Goal: Transaction & Acquisition: Purchase product/service

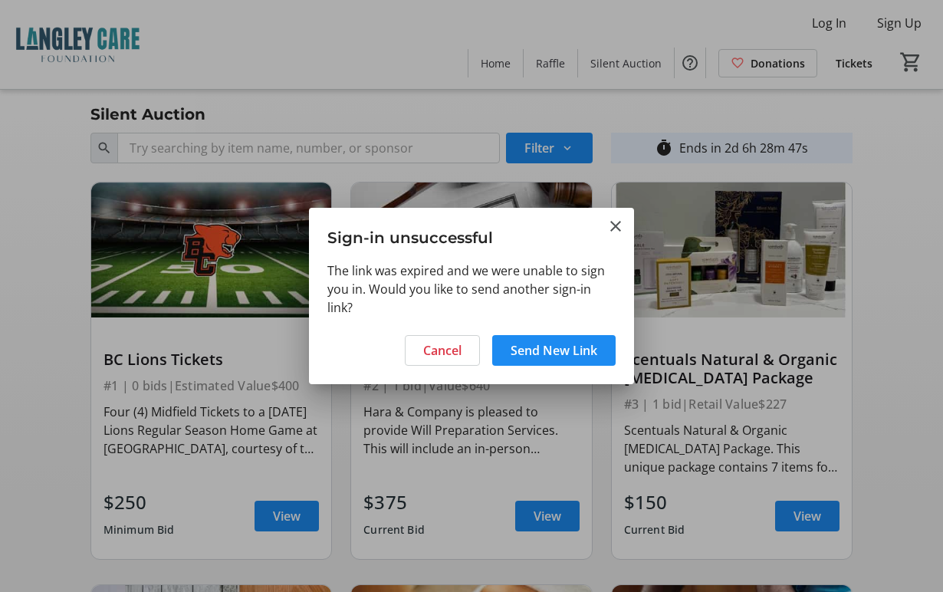
click at [613, 223] on mat-icon "Close" at bounding box center [615, 226] width 18 height 18
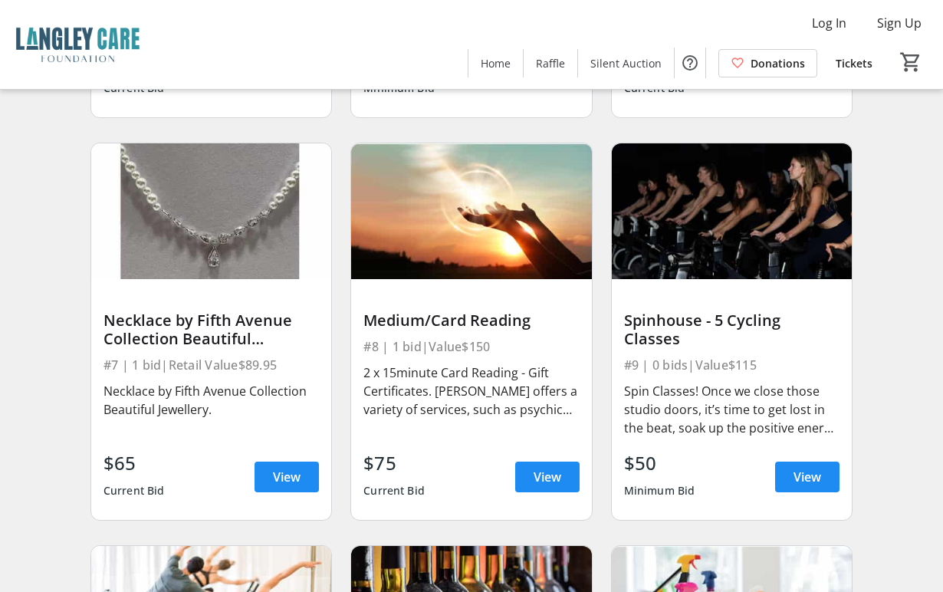
scroll to position [690, 0]
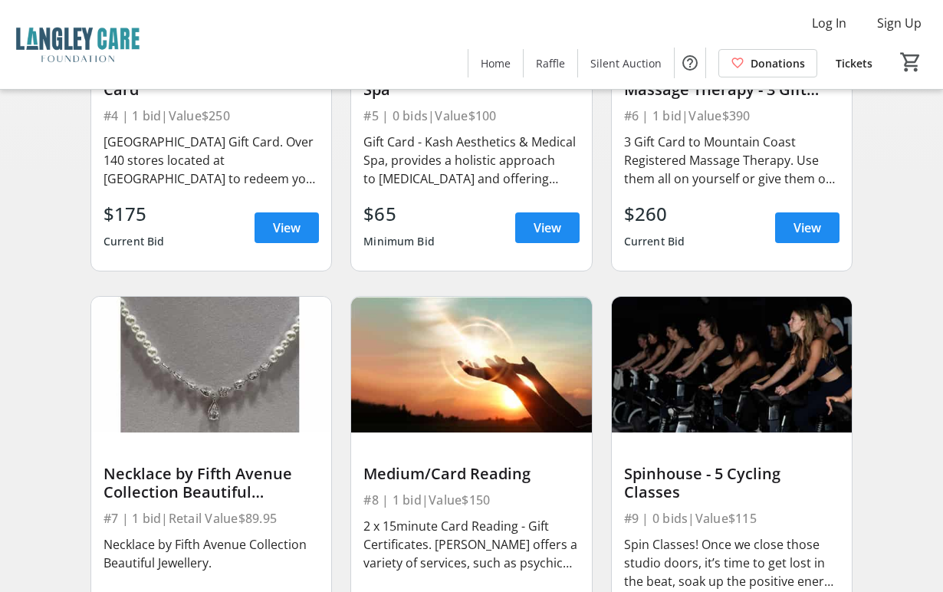
click at [203, 362] on img at bounding box center [211, 364] width 240 height 135
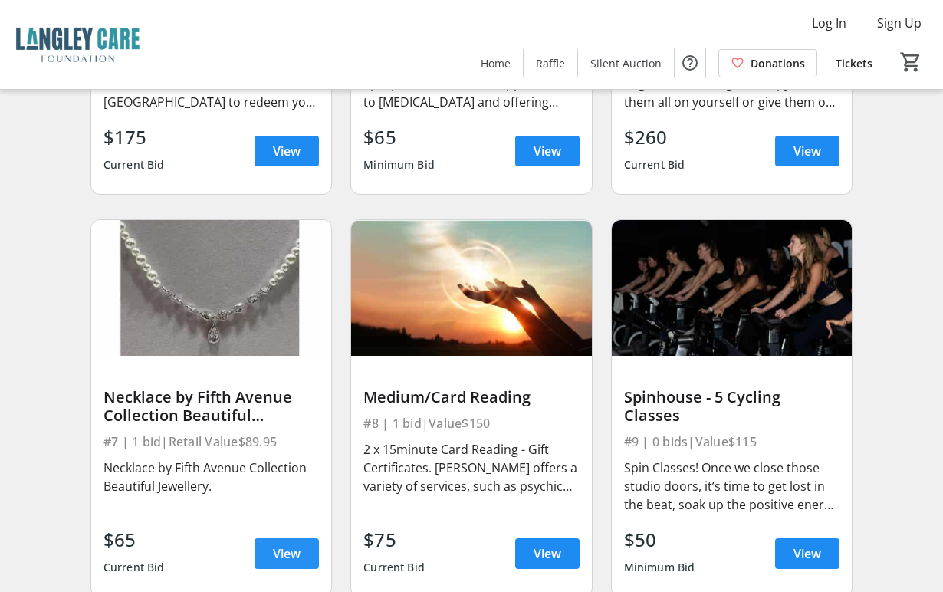
drag, startPoint x: 300, startPoint y: 545, endPoint x: 297, endPoint y: 536, distance: 8.7
click at [298, 545] on span at bounding box center [286, 553] width 64 height 37
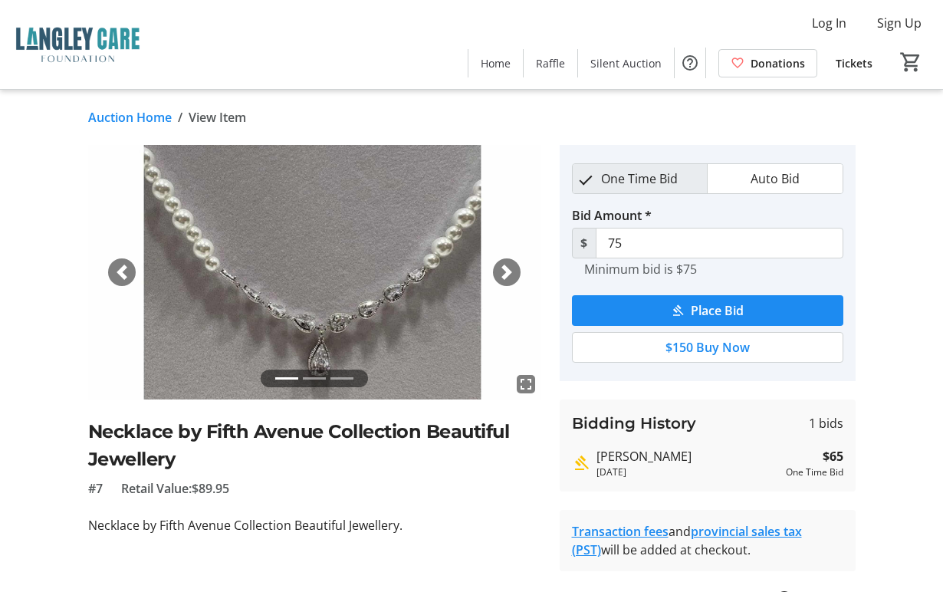
click at [309, 375] on li at bounding box center [314, 378] width 23 height 18
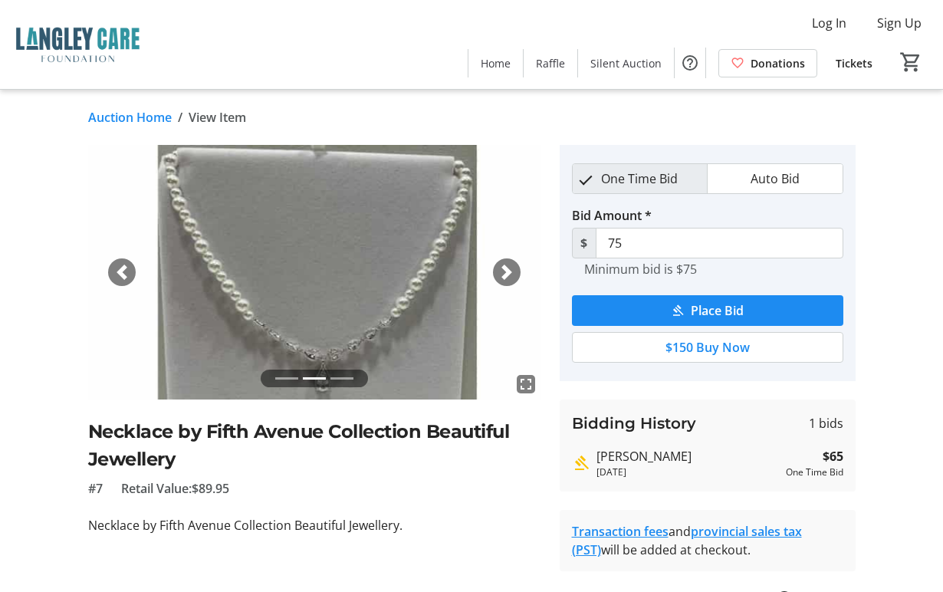
click at [338, 378] on li at bounding box center [341, 378] width 23 height 18
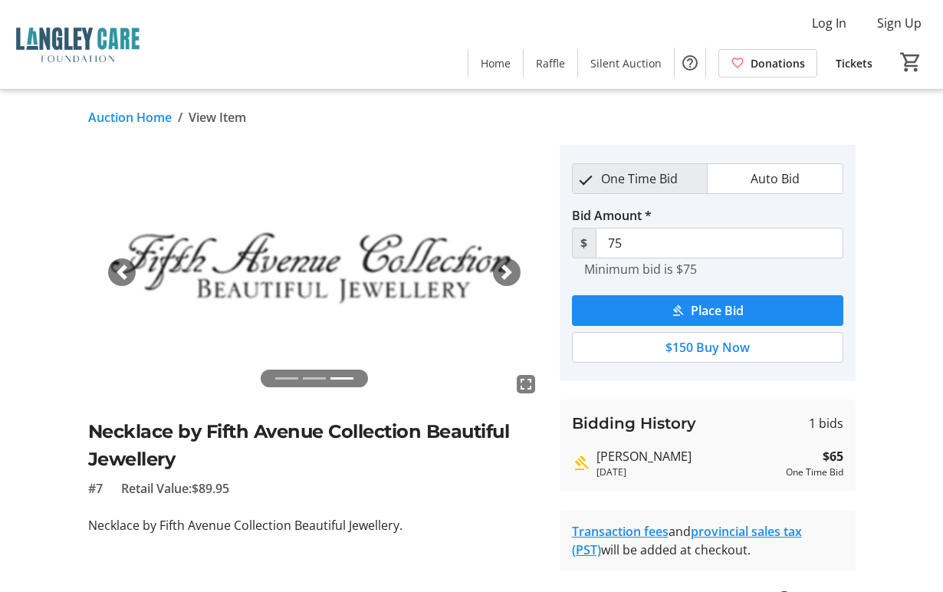
click at [281, 378] on li at bounding box center [286, 378] width 23 height 18
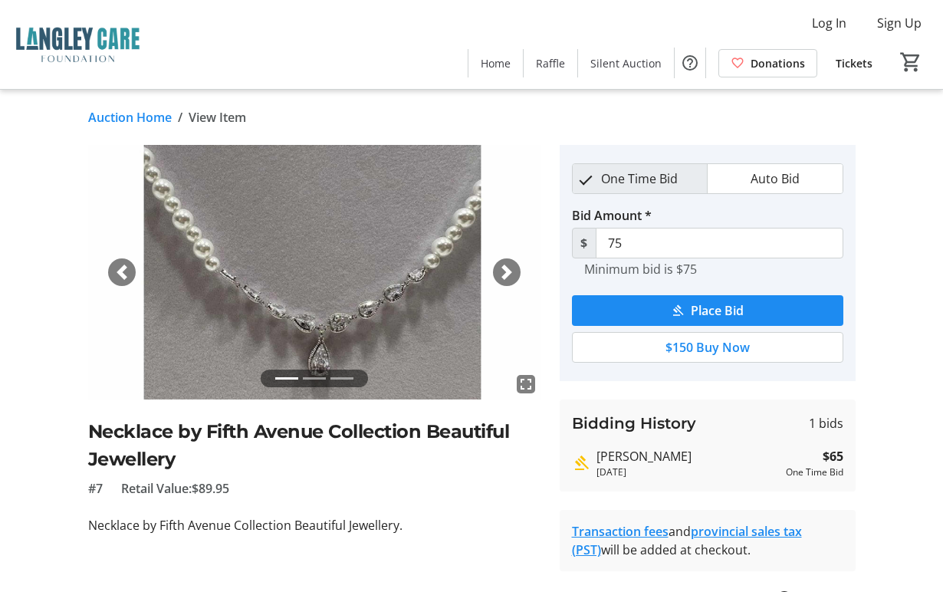
click at [316, 375] on li at bounding box center [314, 378] width 23 height 18
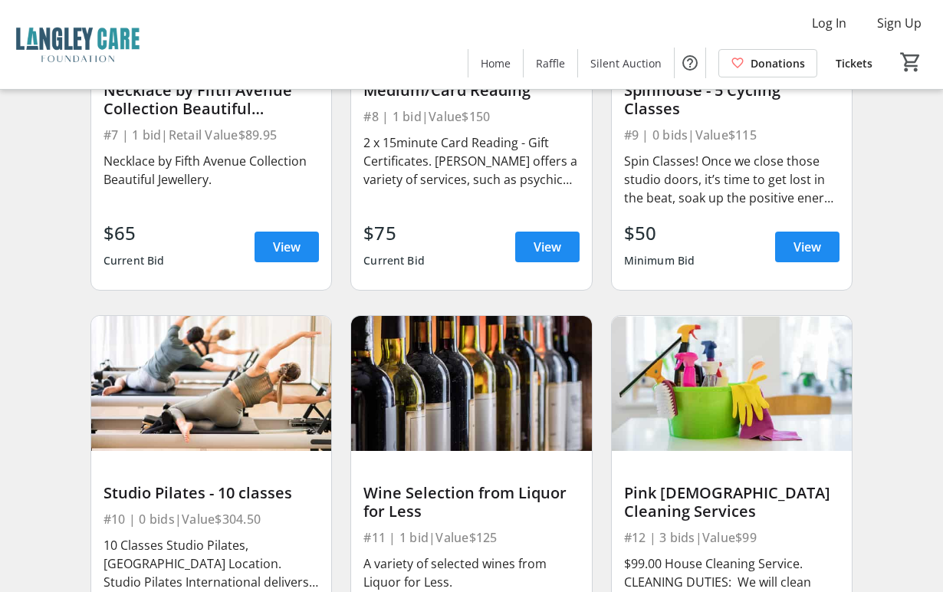
scroll to position [1149, 0]
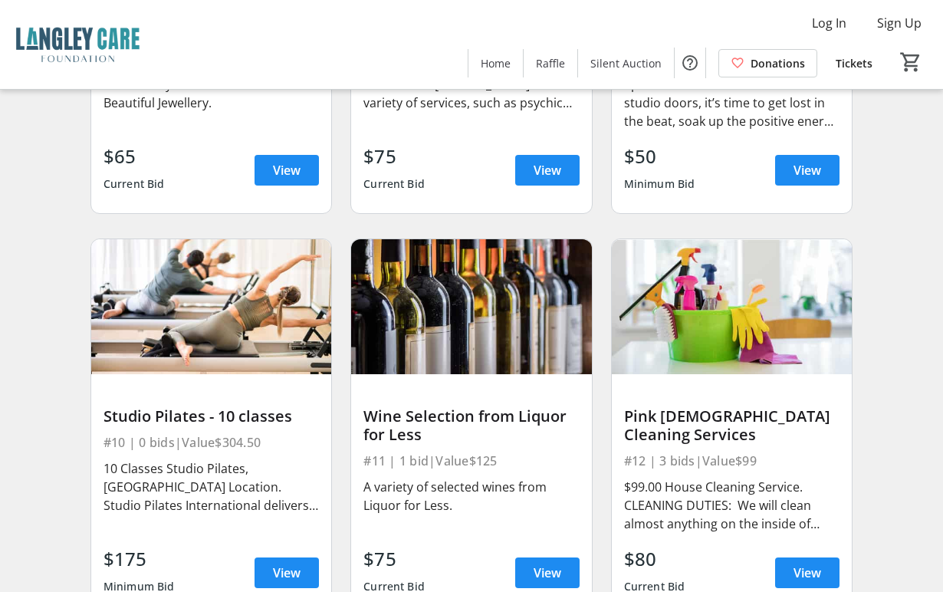
drag, startPoint x: 291, startPoint y: 533, endPoint x: 341, endPoint y: 507, distance: 56.2
click at [291, 563] on span "View" at bounding box center [287, 572] width 28 height 18
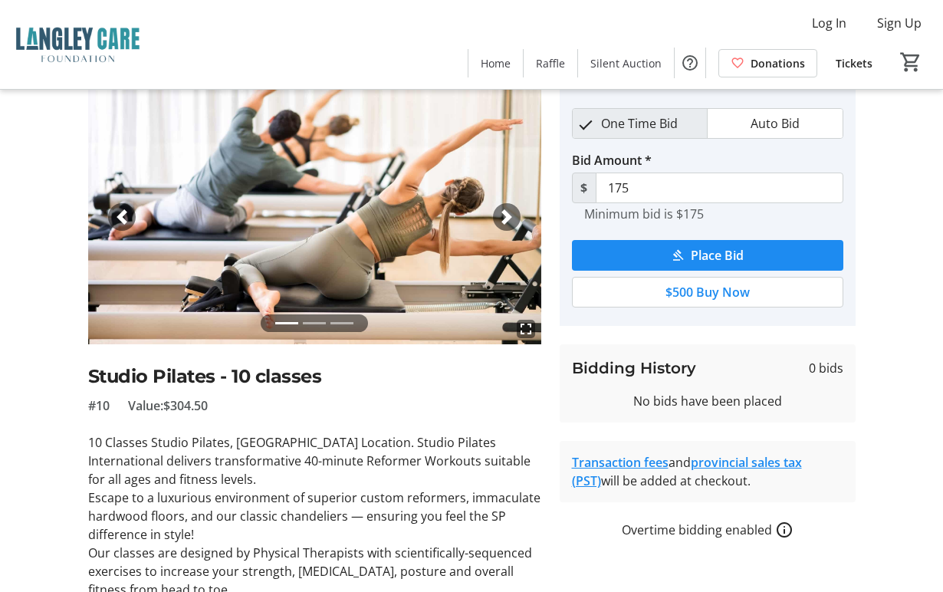
scroll to position [120, 0]
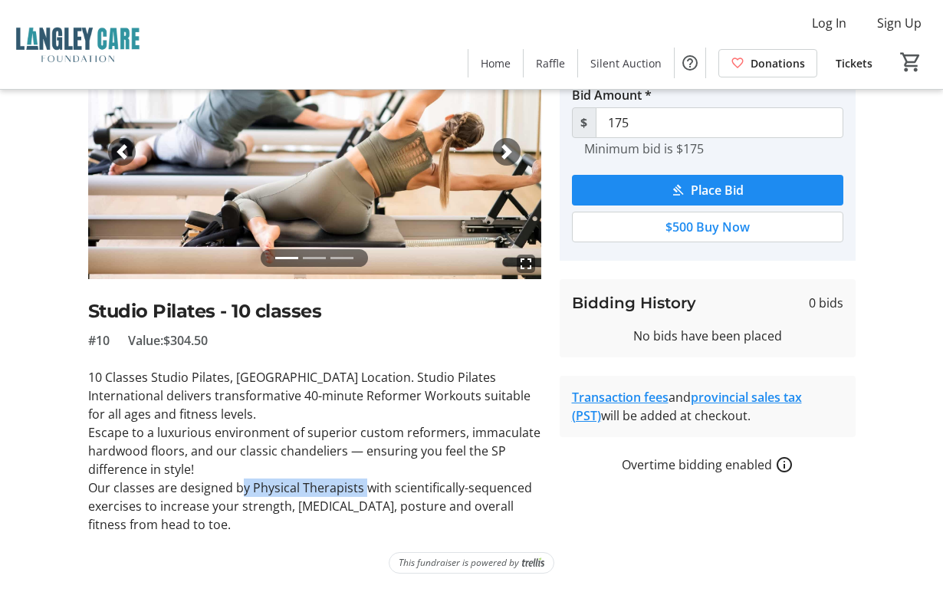
drag, startPoint x: 362, startPoint y: 490, endPoint x: 241, endPoint y: 489, distance: 121.8
click at [241, 489] on p "Our classes are designed by Physical Therapists with scientifically-sequenced e…" at bounding box center [314, 505] width 453 height 55
click at [518, 510] on p "Our classes are designed by Physical Therapists with scientifically-sequenced e…" at bounding box center [314, 505] width 453 height 55
drag, startPoint x: 215, startPoint y: 339, endPoint x: 170, endPoint y: 342, distance: 45.3
click at [170, 342] on div "#10 Value: $304.50" at bounding box center [314, 340] width 453 height 18
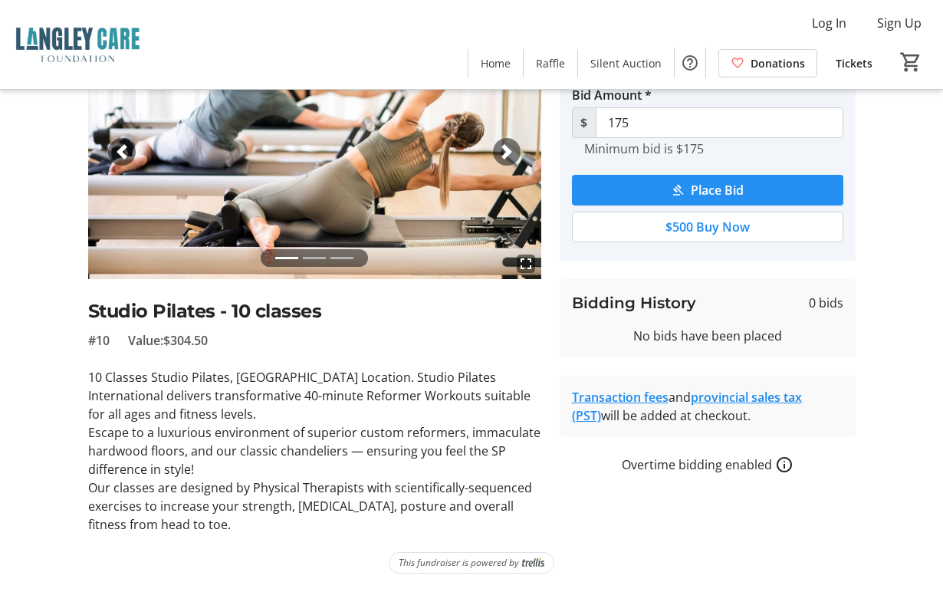
click at [720, 195] on span "Place Bid" at bounding box center [716, 190] width 53 height 18
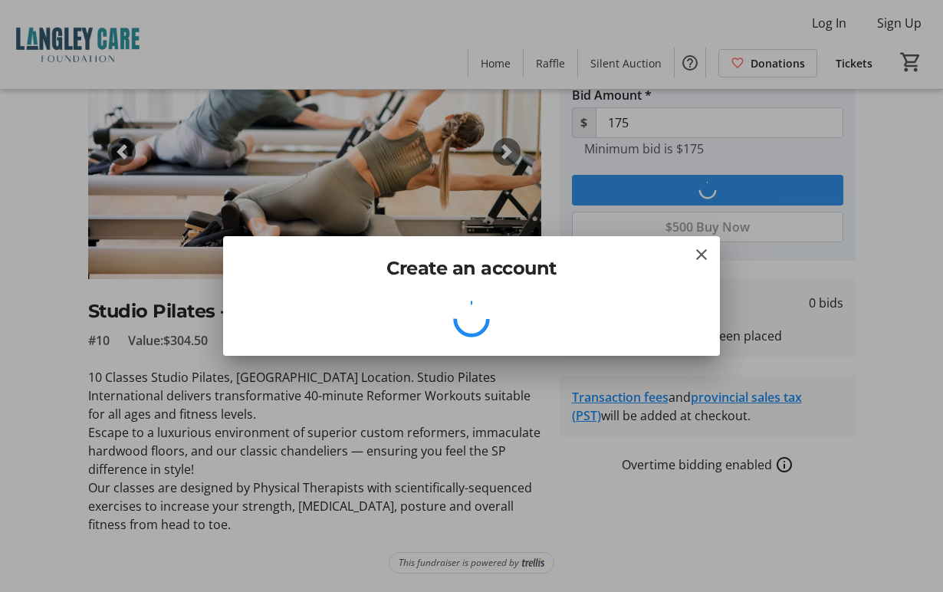
scroll to position [0, 0]
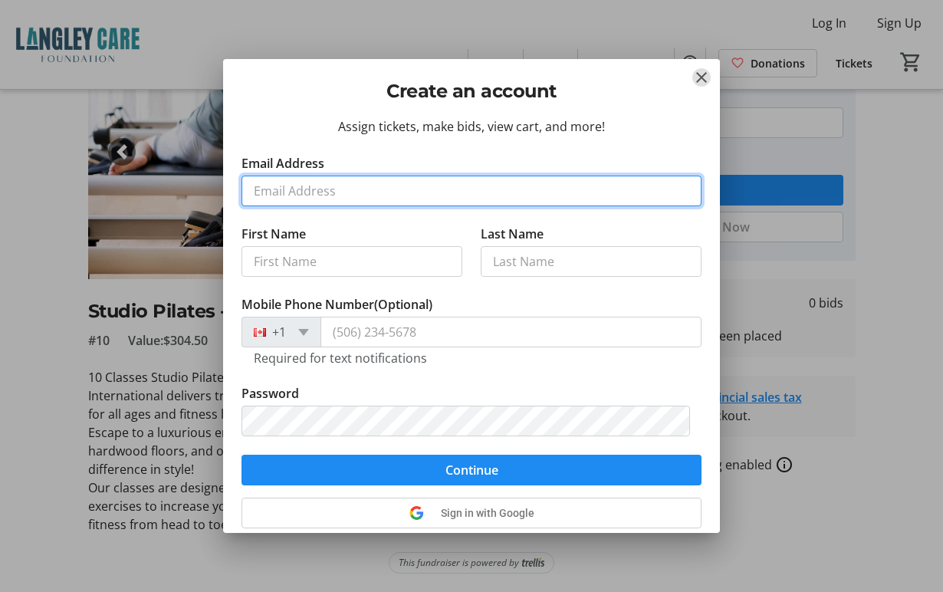
click at [320, 198] on input "Email Address" at bounding box center [471, 190] width 460 height 31
type input "[EMAIL_ADDRESS][DOMAIN_NAME]"
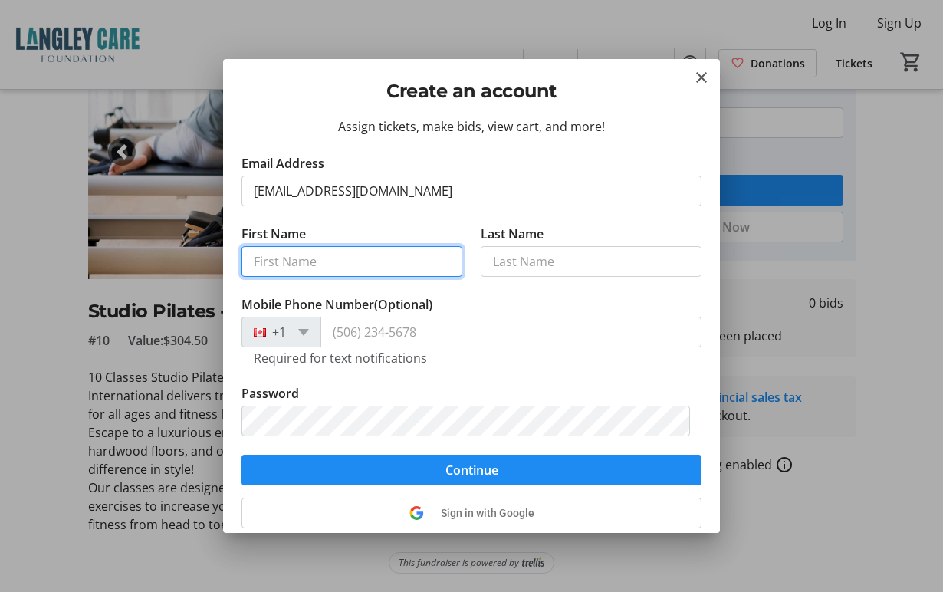
click at [296, 264] on input "First Name" at bounding box center [351, 261] width 221 height 31
type input "[PERSON_NAME]"
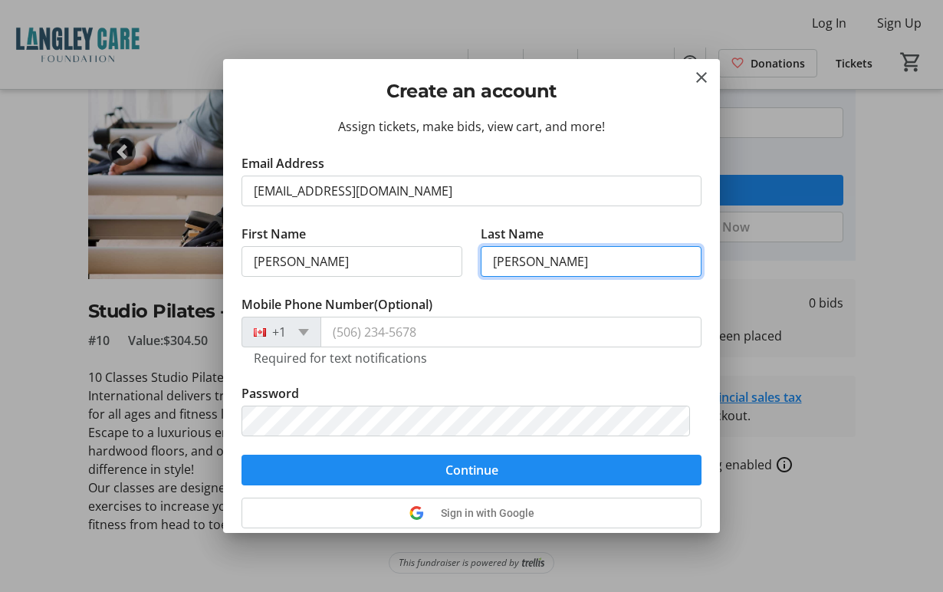
type input "[PERSON_NAME]"
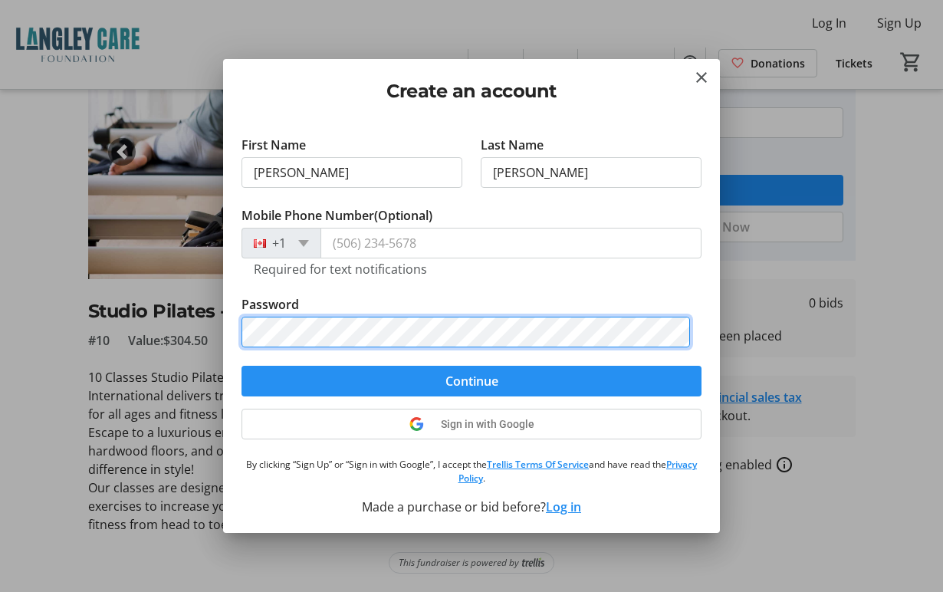
scroll to position [90, 0]
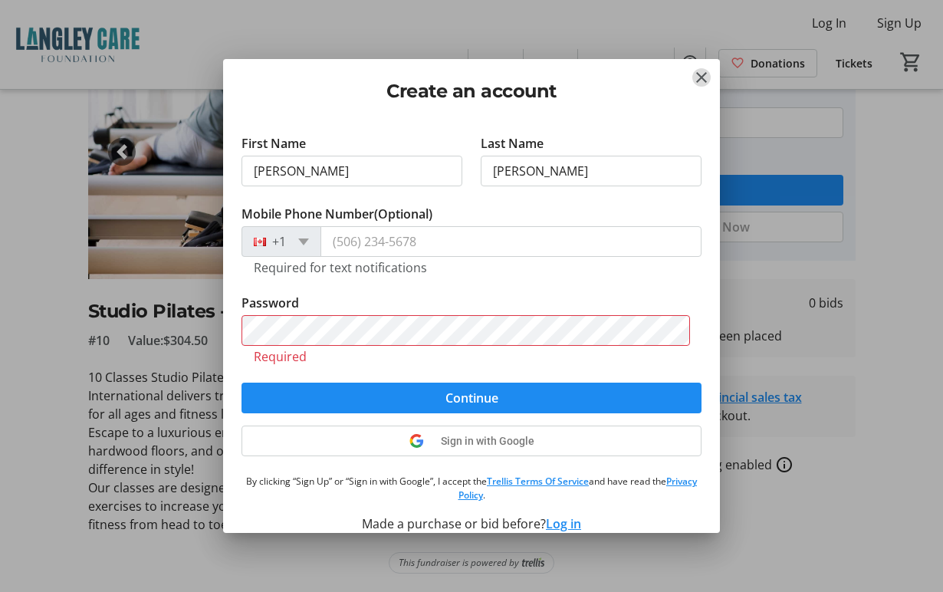
click at [696, 84] on mat-icon "Close" at bounding box center [701, 77] width 18 height 18
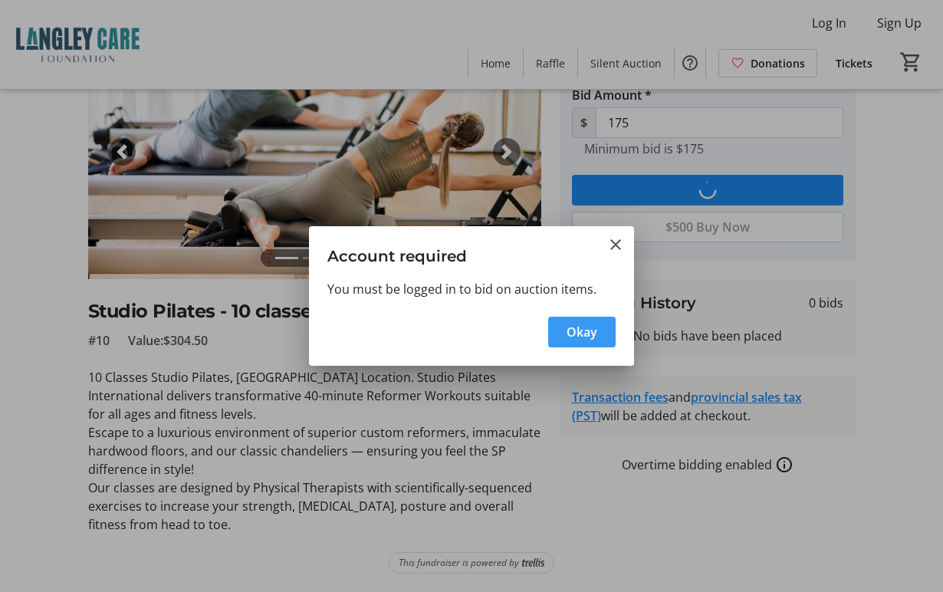
click at [597, 333] on span "button" at bounding box center [581, 331] width 67 height 37
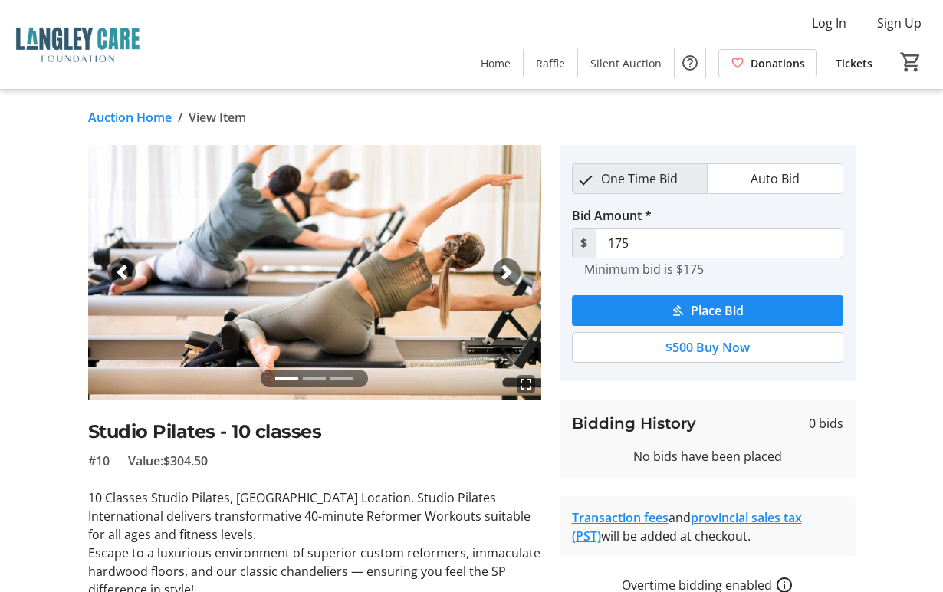
scroll to position [120, 0]
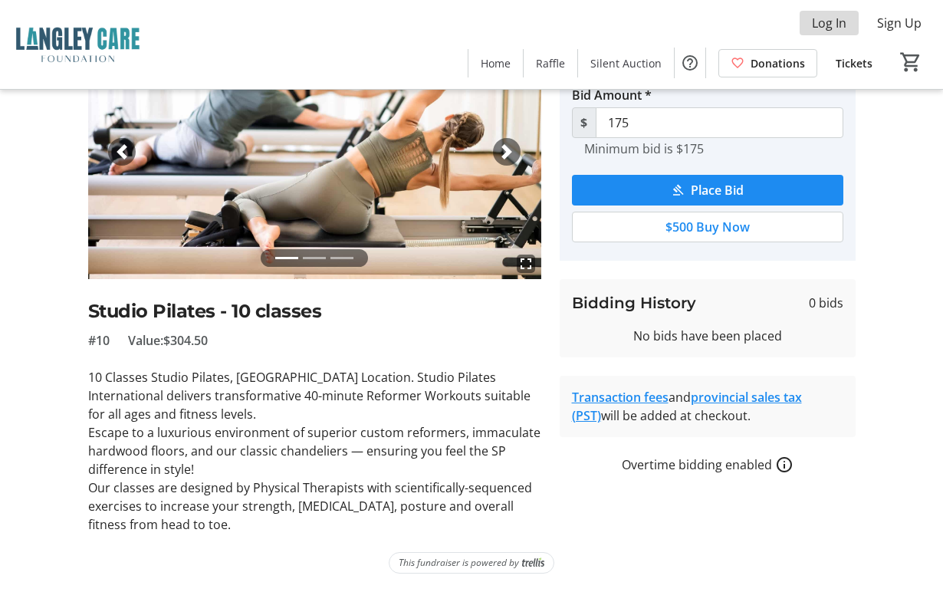
click at [838, 25] on span "Log In" at bounding box center [829, 23] width 34 height 18
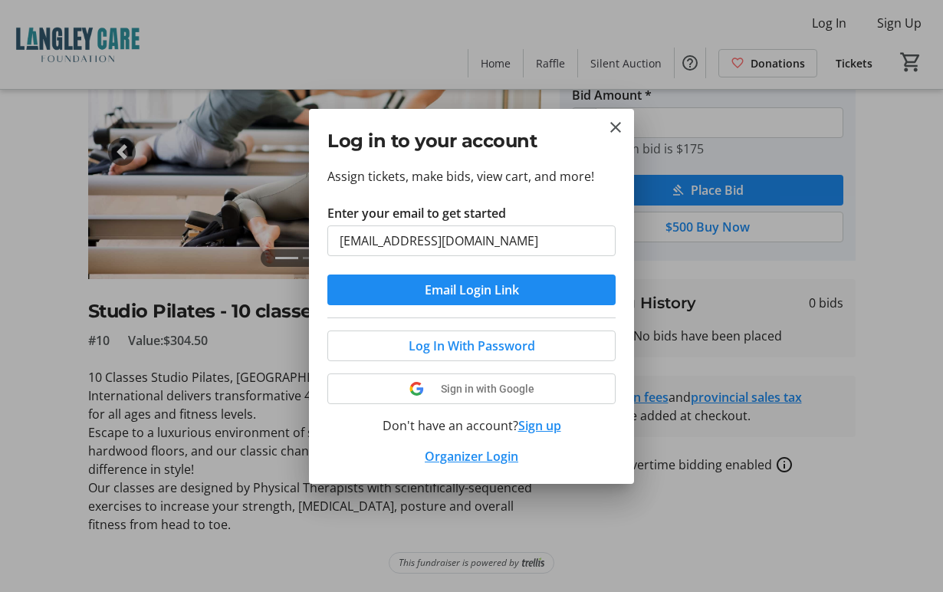
click at [327, 274] on button "Email Login Link" at bounding box center [471, 289] width 288 height 31
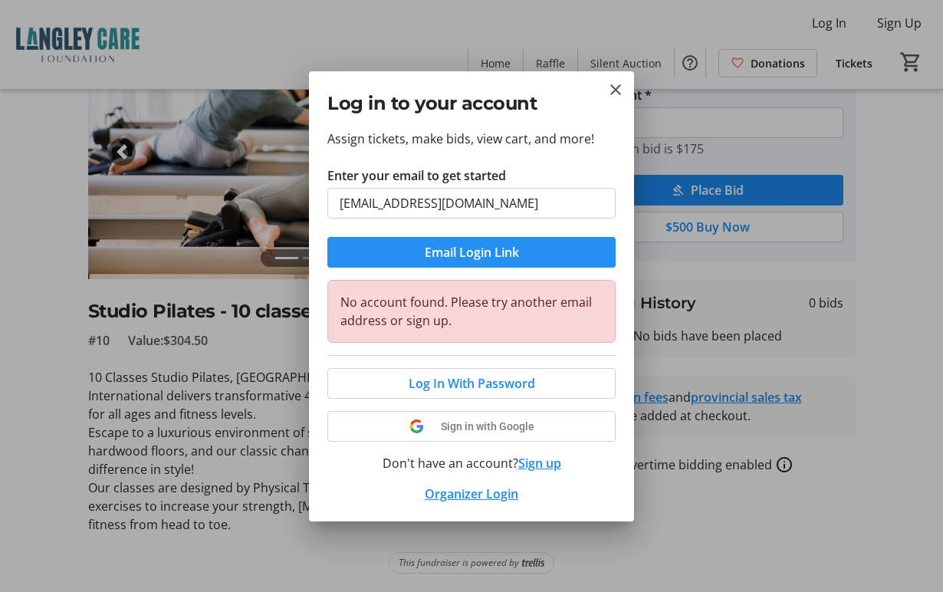
click at [533, 253] on span "submit" at bounding box center [471, 252] width 288 height 37
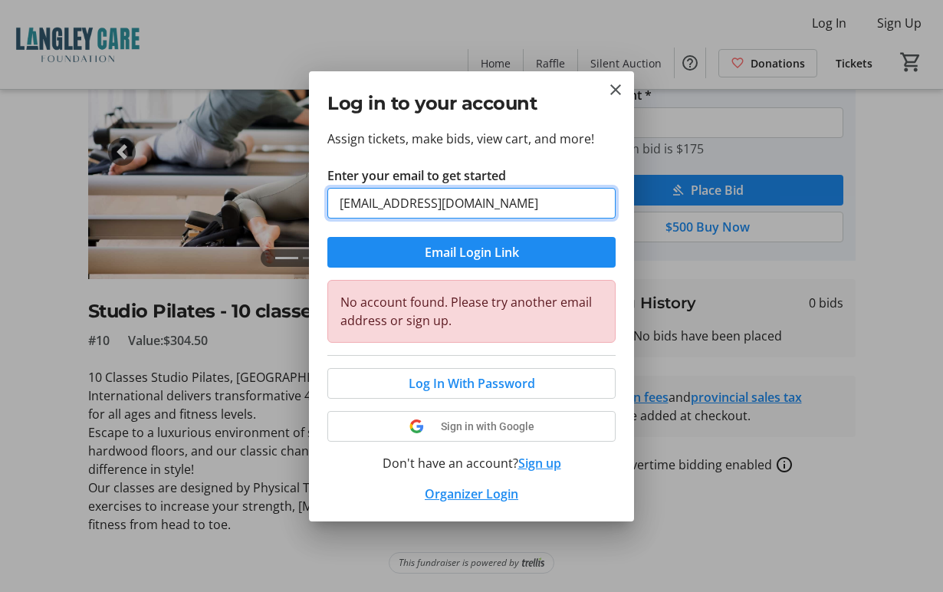
click at [415, 205] on input "[EMAIL_ADDRESS][DOMAIN_NAME]" at bounding box center [471, 203] width 288 height 31
type input "[EMAIL_ADDRESS][DOMAIN_NAME]"
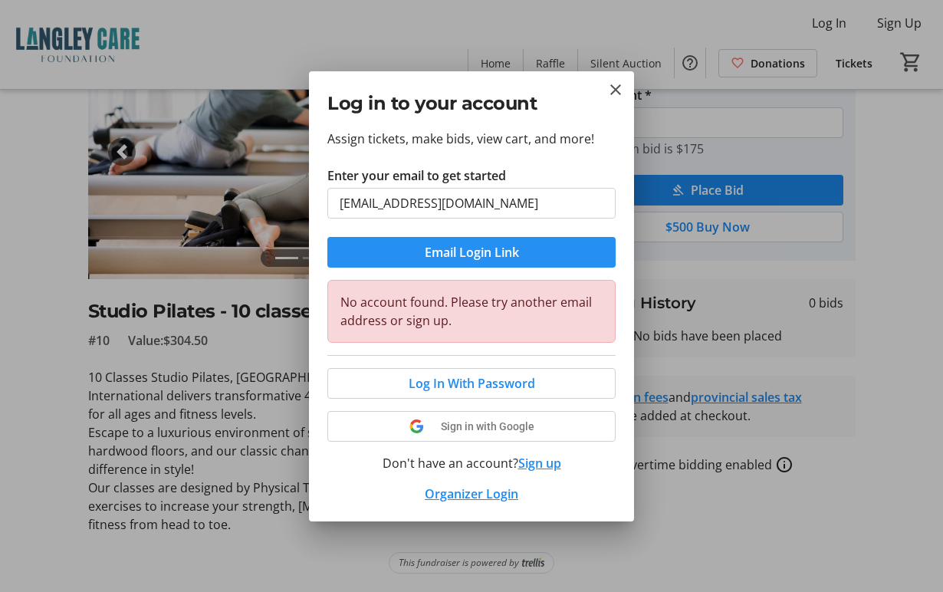
click at [431, 255] on span "Email Login Link" at bounding box center [472, 252] width 94 height 18
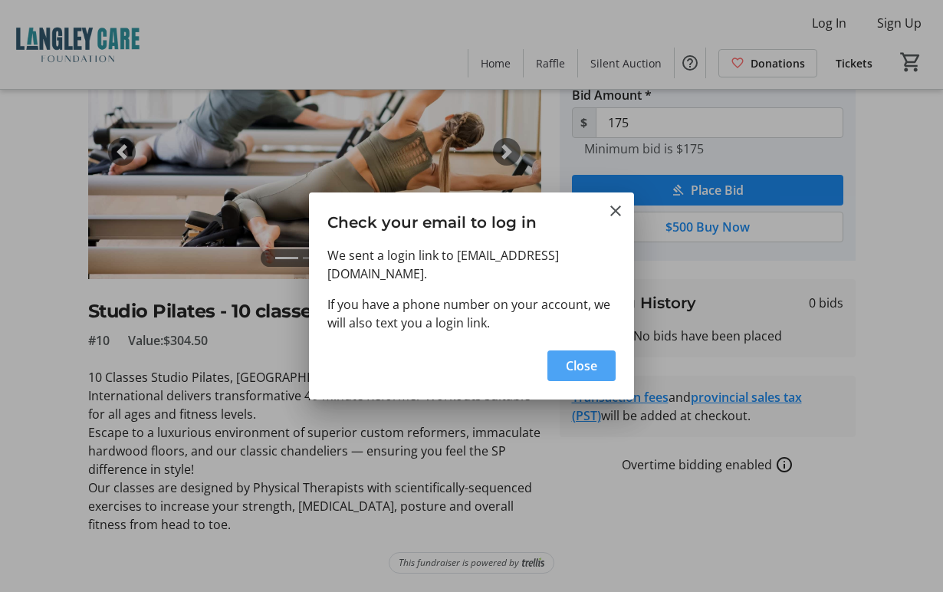
click at [577, 356] on span "Close" at bounding box center [581, 365] width 31 height 18
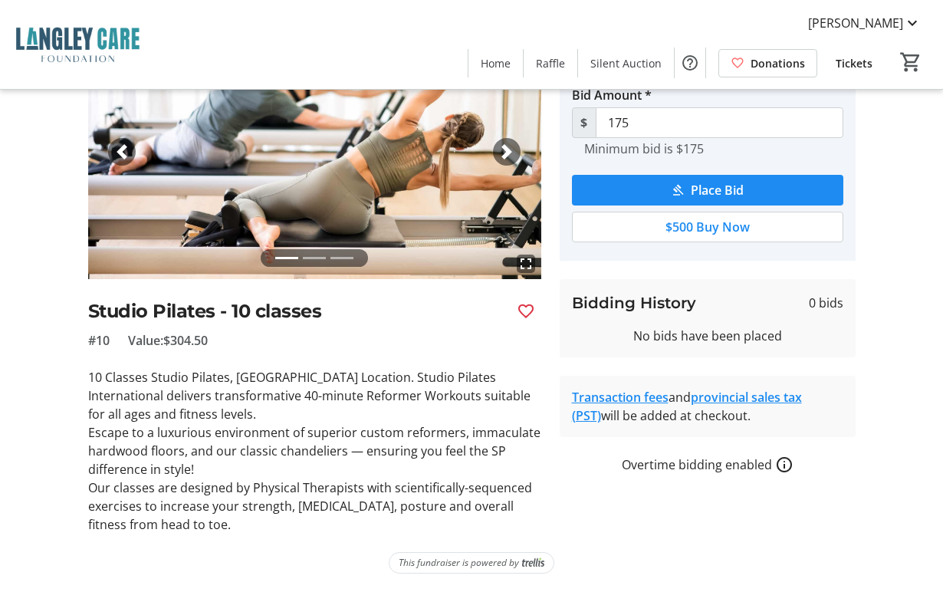
type input "200"
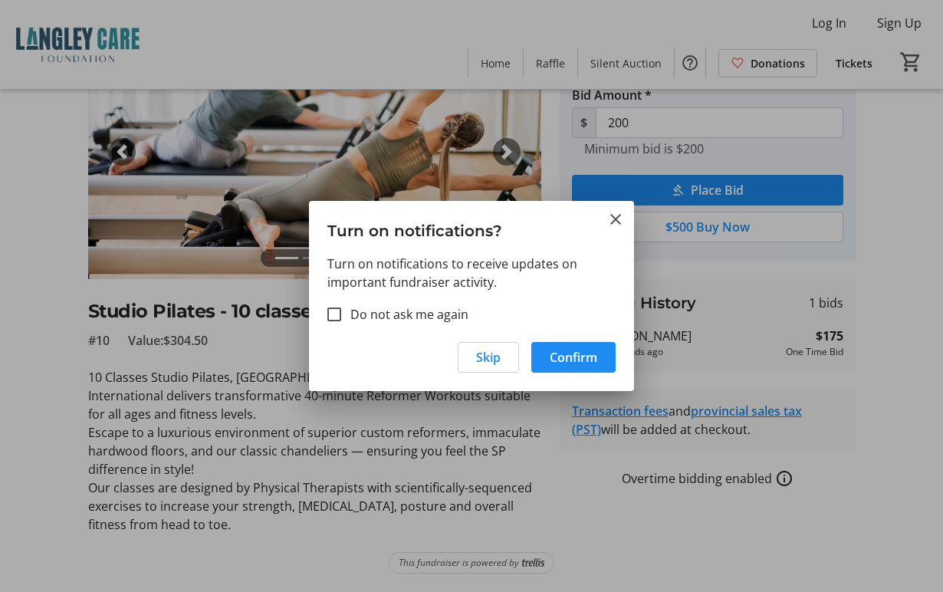
scroll to position [0, 0]
click at [583, 359] on span "Confirm" at bounding box center [573, 357] width 48 height 18
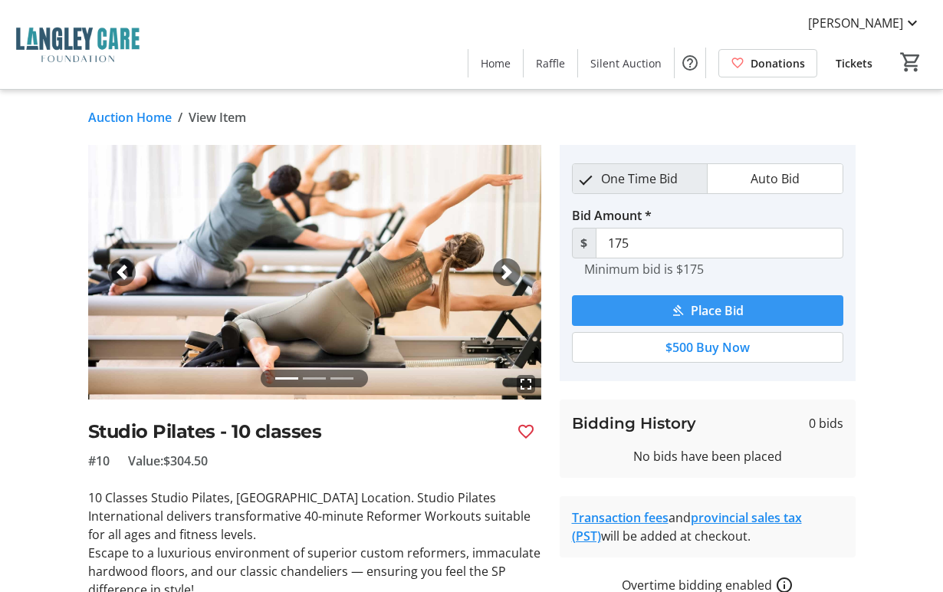
click at [740, 310] on span "Place Bid" at bounding box center [716, 310] width 53 height 18
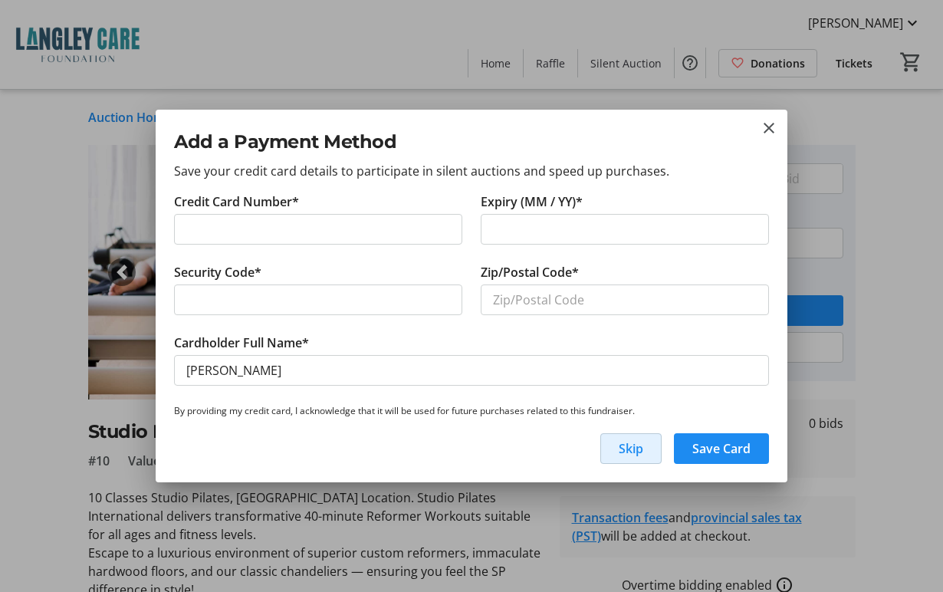
click at [628, 446] on span "Skip" at bounding box center [630, 448] width 25 height 18
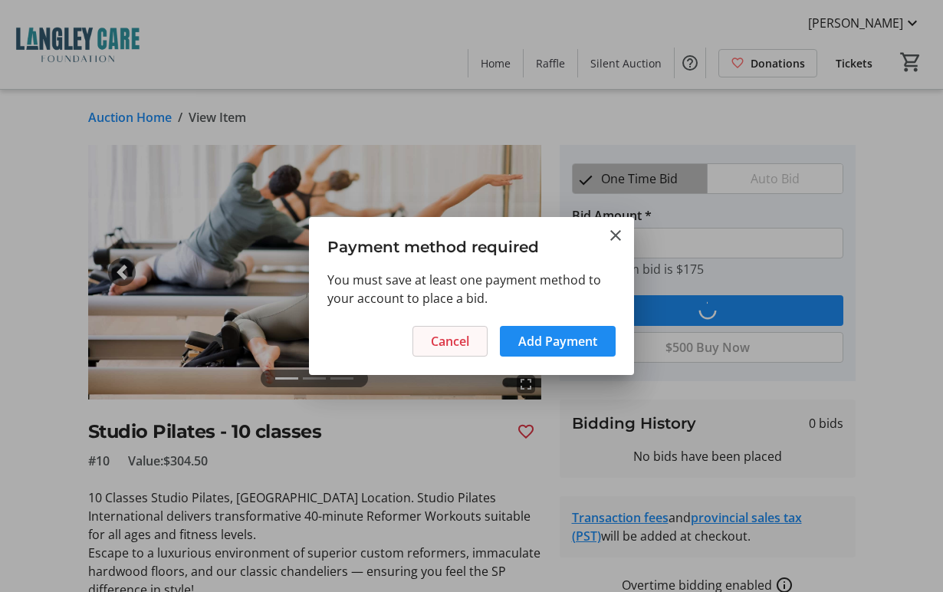
click at [462, 346] on span "Cancel" at bounding box center [450, 341] width 38 height 18
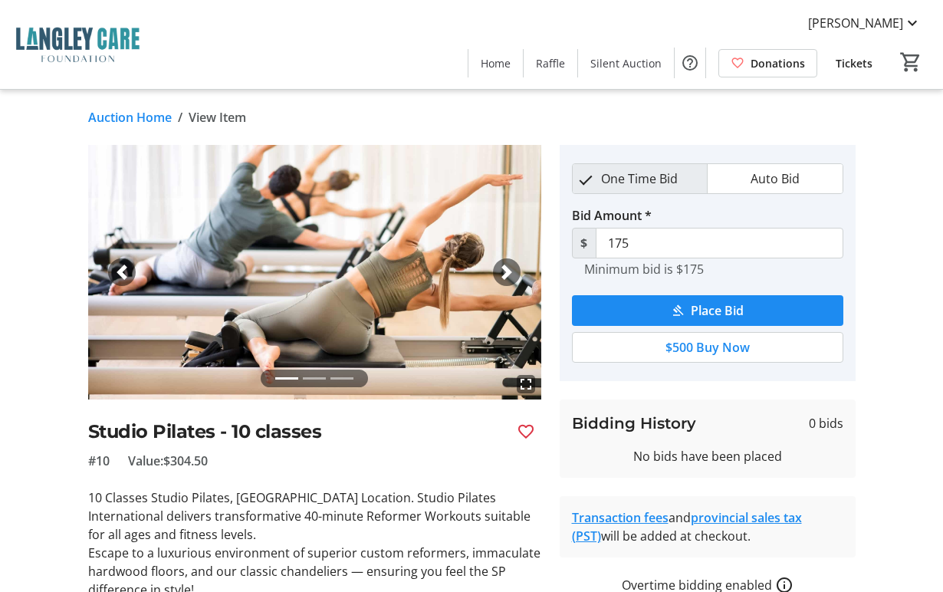
click at [728, 312] on span "Place Bid" at bounding box center [716, 310] width 53 height 18
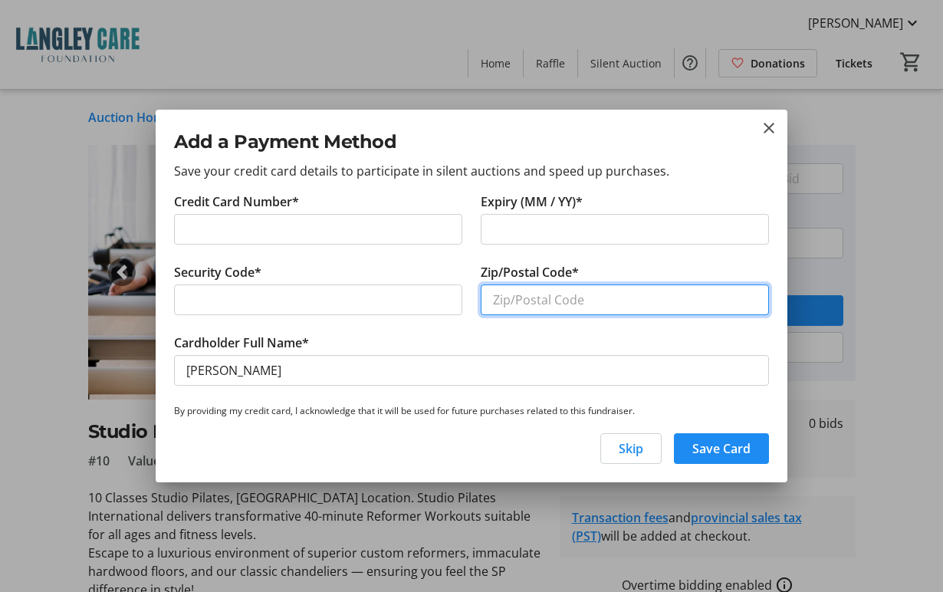
click at [562, 294] on input "Zip/Postal Code*" at bounding box center [624, 299] width 288 height 31
type input "V2Y 0T2"
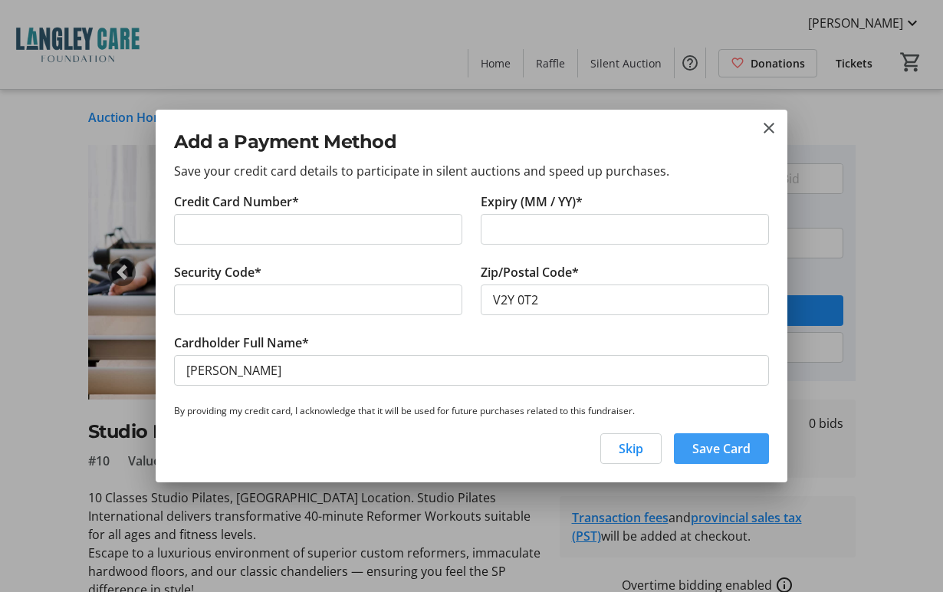
click at [741, 454] on span "Save Card" at bounding box center [721, 448] width 58 height 18
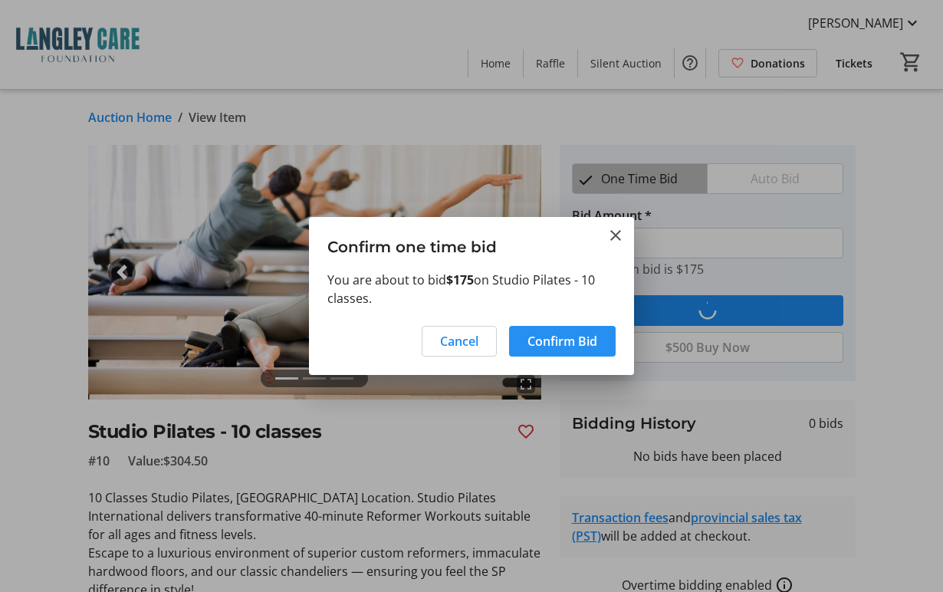
click at [549, 333] on span "Confirm Bid" at bounding box center [562, 341] width 70 height 18
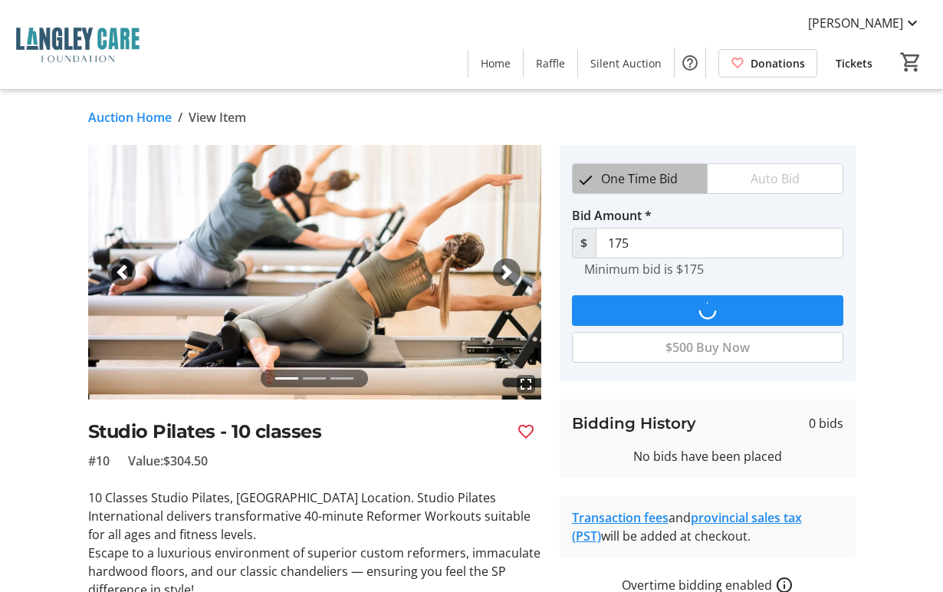
type input "200"
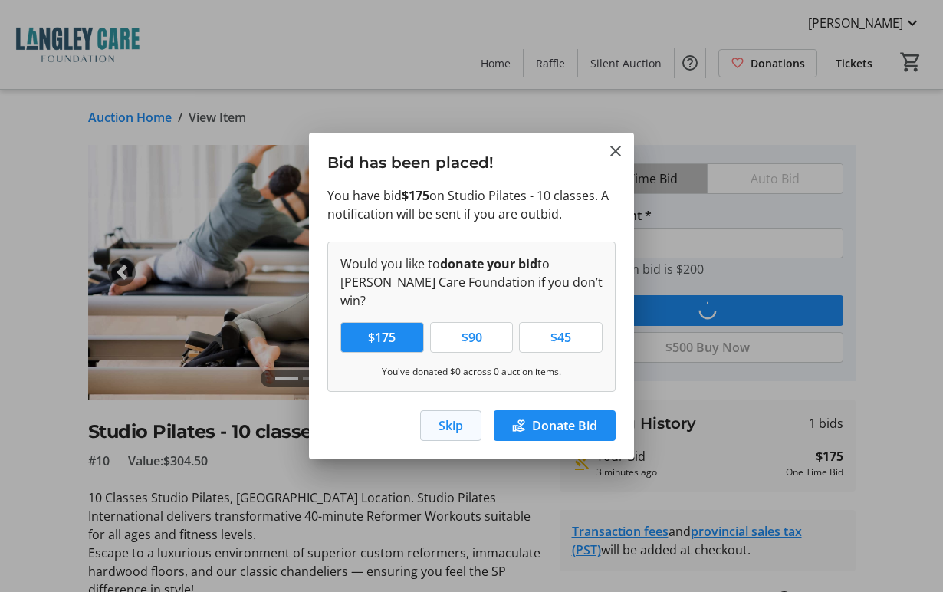
click at [451, 416] on span "Skip" at bounding box center [450, 425] width 25 height 18
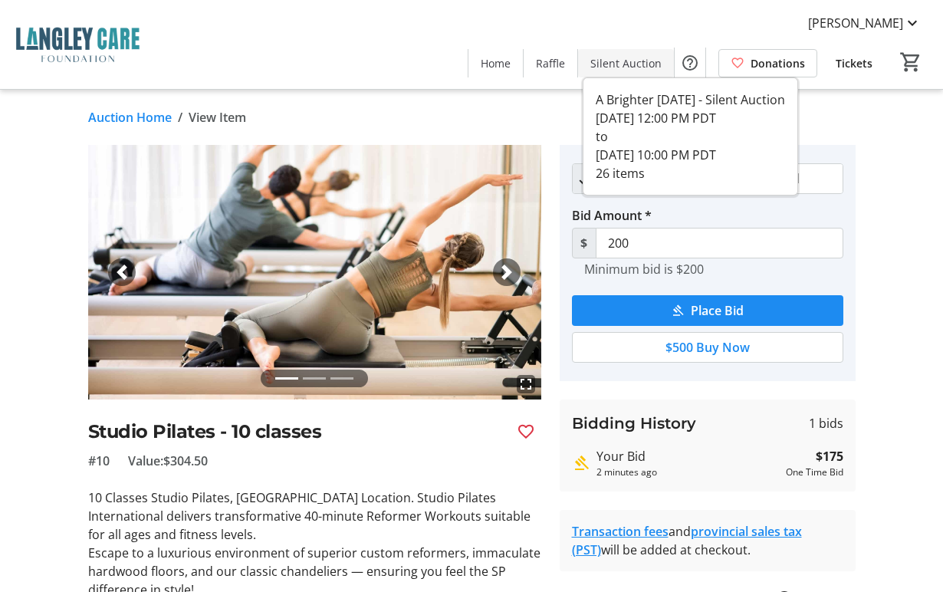
click at [635, 64] on span "Silent Auction" at bounding box center [625, 63] width 71 height 16
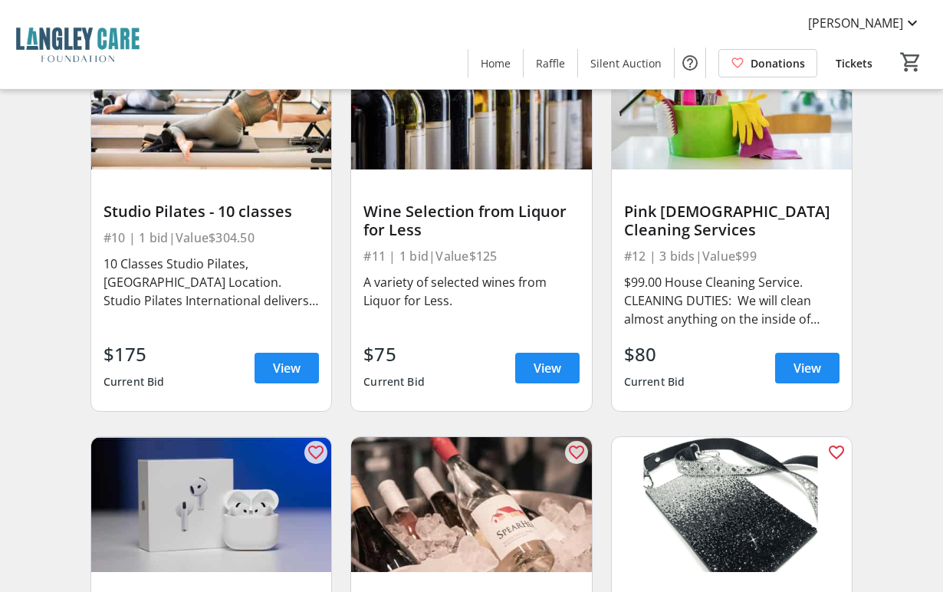
scroll to position [1367, 0]
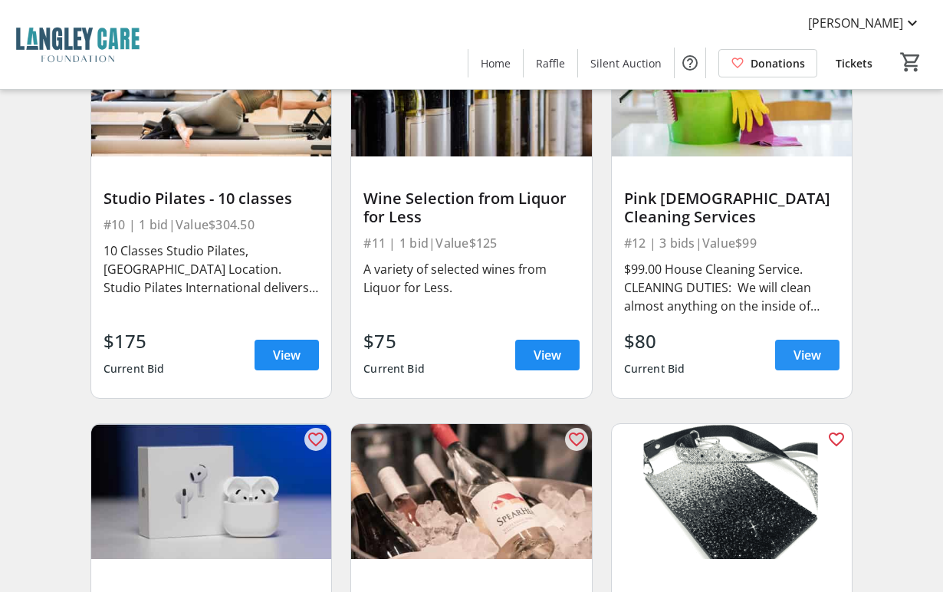
click at [801, 346] on span "View" at bounding box center [807, 355] width 28 height 18
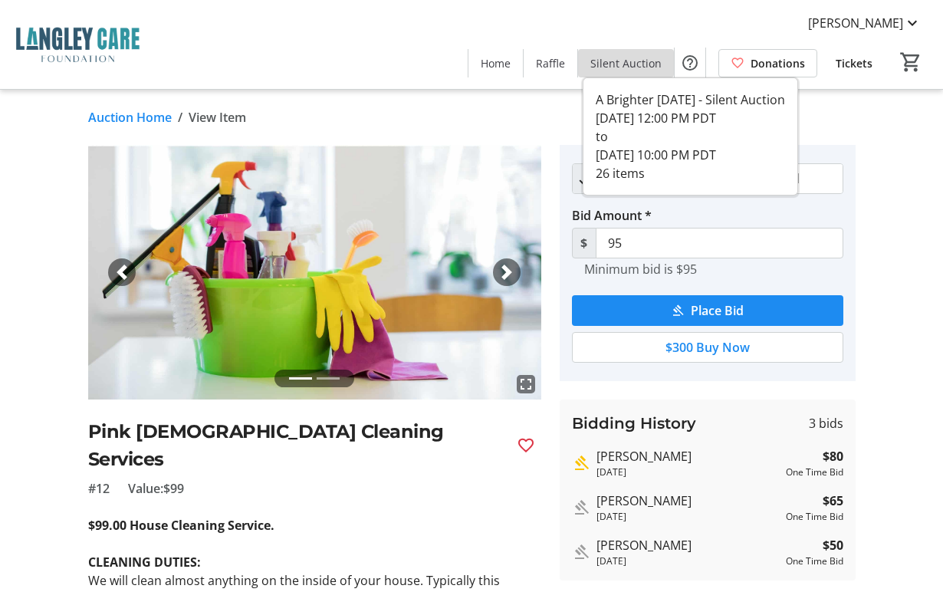
click at [630, 73] on span at bounding box center [626, 62] width 96 height 37
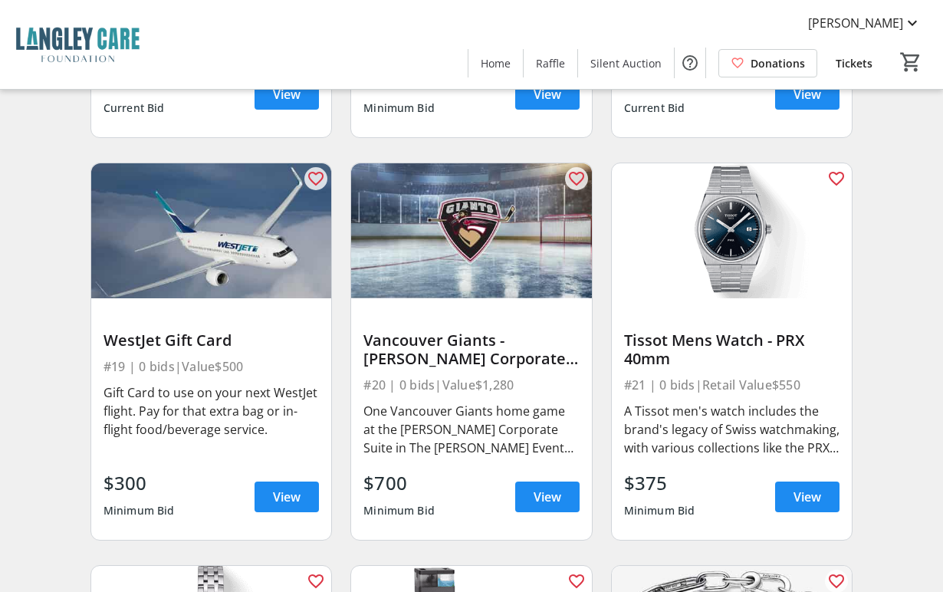
scroll to position [2440, 0]
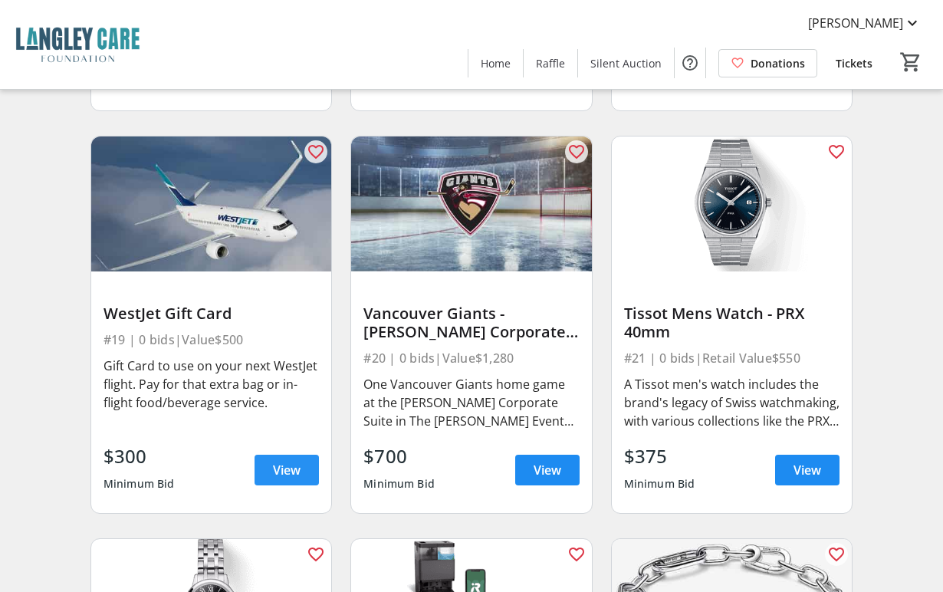
click at [287, 461] on span "View" at bounding box center [287, 470] width 28 height 18
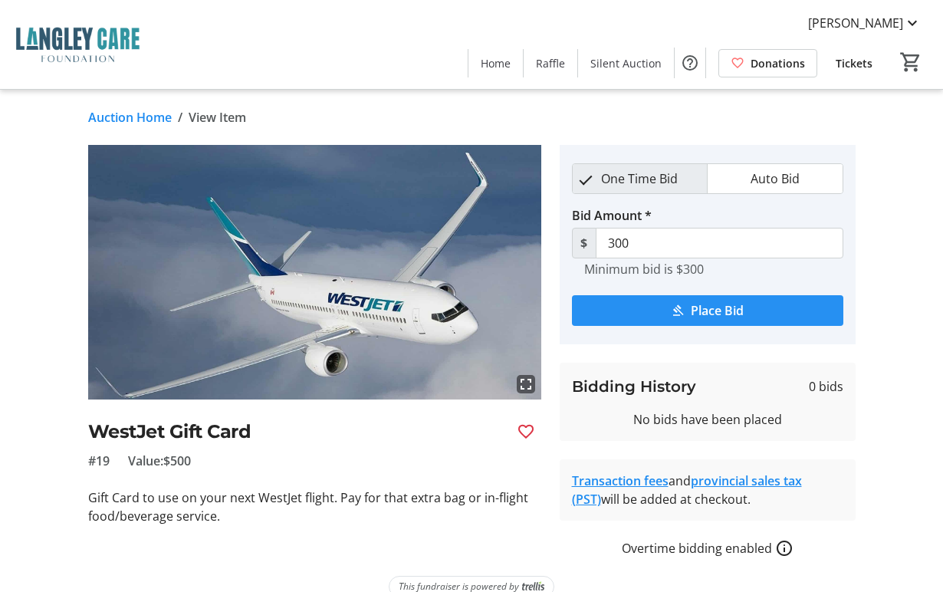
click at [720, 316] on span "Place Bid" at bounding box center [716, 310] width 53 height 18
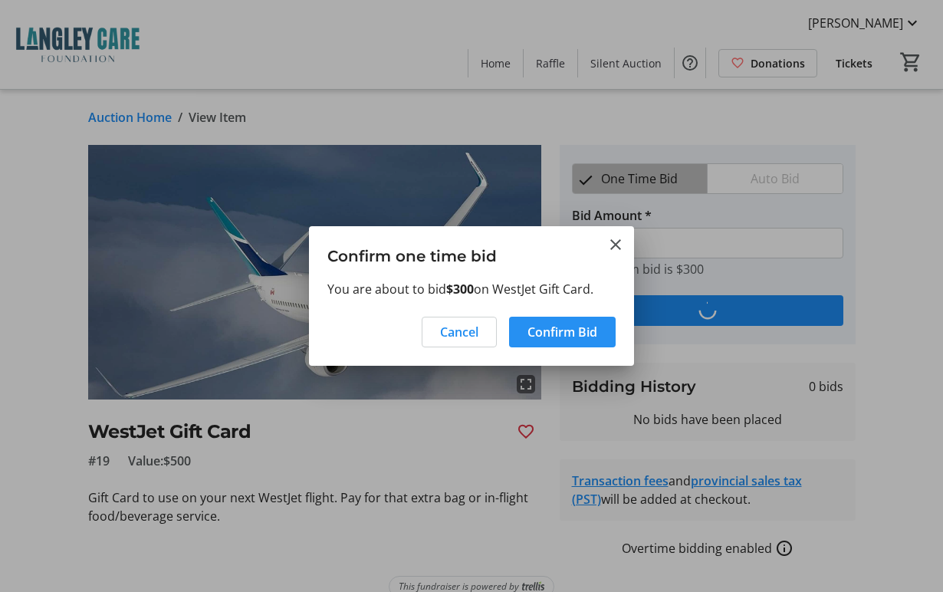
click at [576, 340] on span "Confirm Bid" at bounding box center [562, 332] width 70 height 18
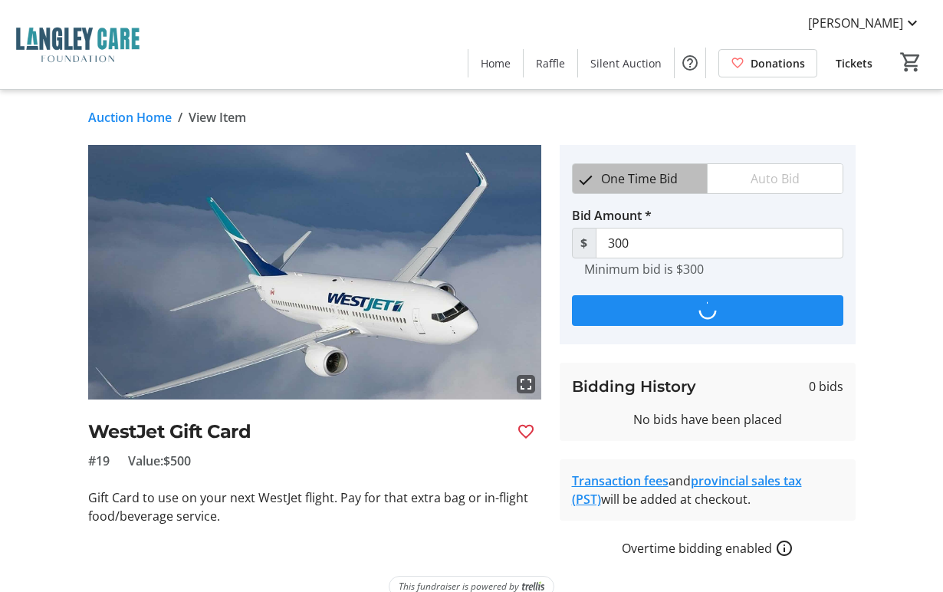
type input "325"
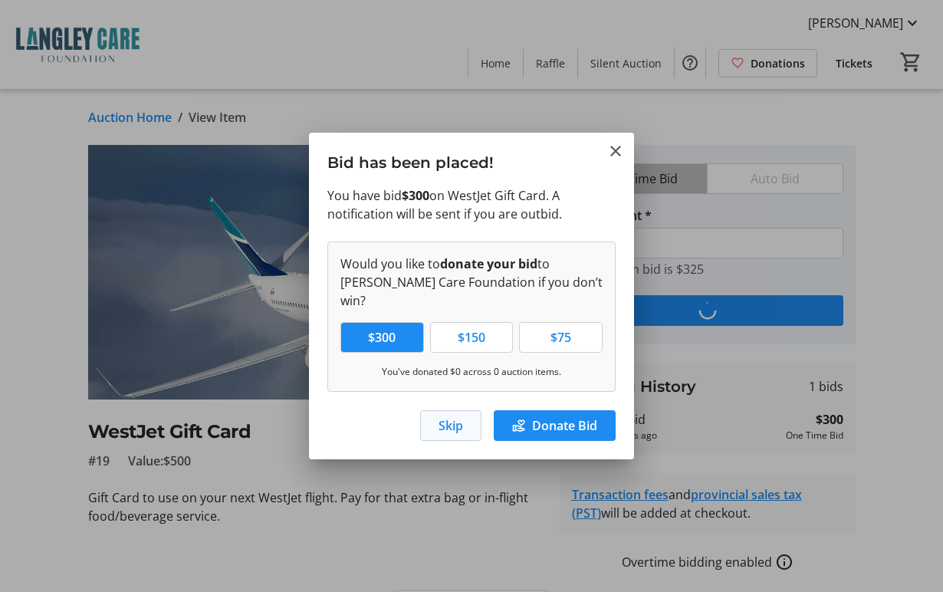
click at [448, 418] on span "Skip" at bounding box center [450, 425] width 25 height 18
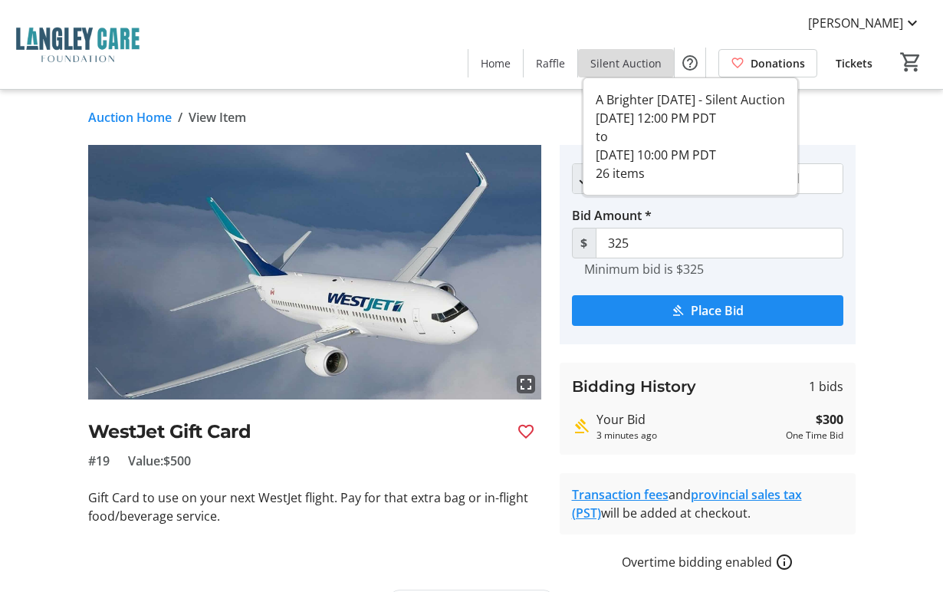
click at [631, 63] on span "Silent Auction" at bounding box center [625, 63] width 71 height 16
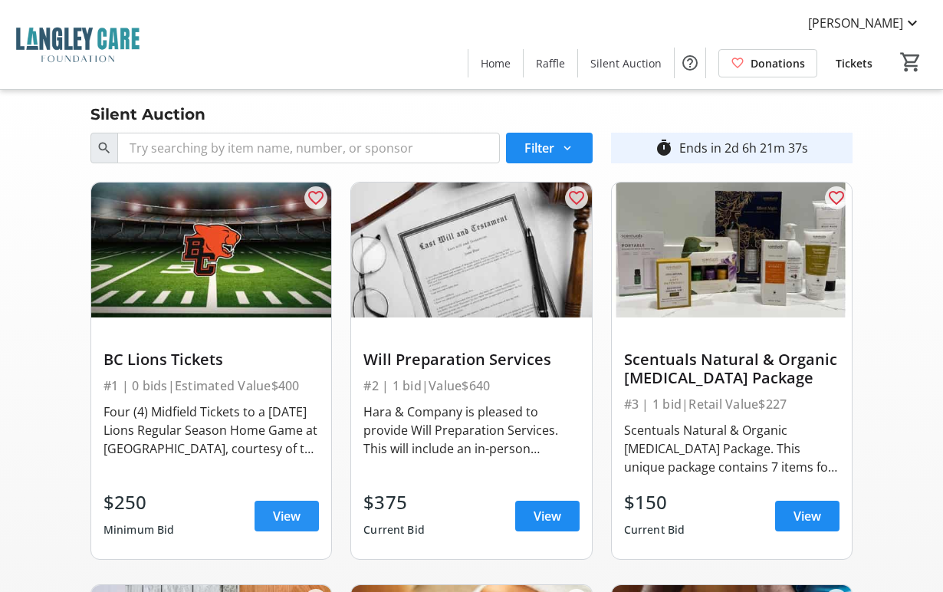
drag, startPoint x: 287, startPoint y: 516, endPoint x: 336, endPoint y: 490, distance: 54.9
click at [287, 516] on span "View" at bounding box center [287, 516] width 28 height 18
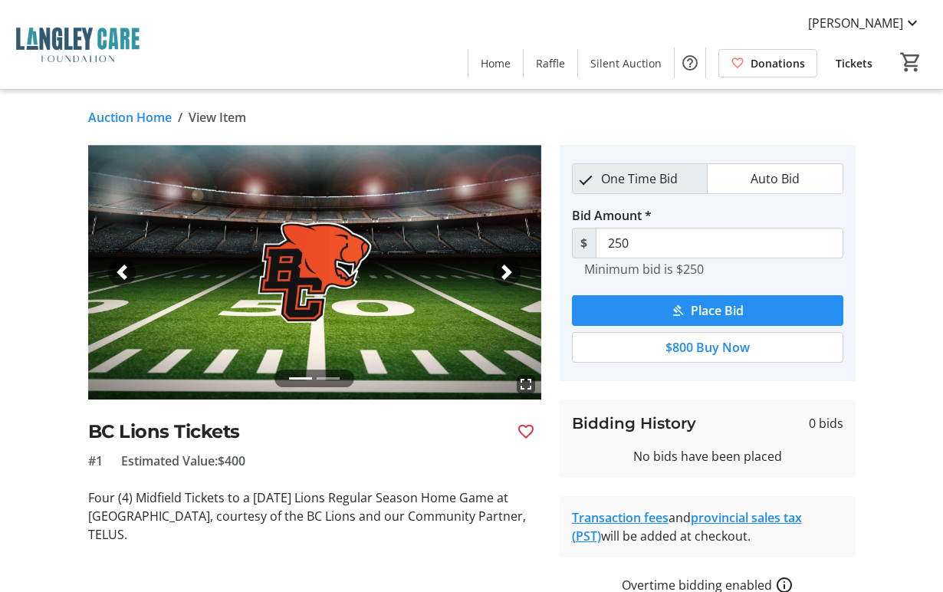
click at [726, 304] on span "Place Bid" at bounding box center [716, 310] width 53 height 18
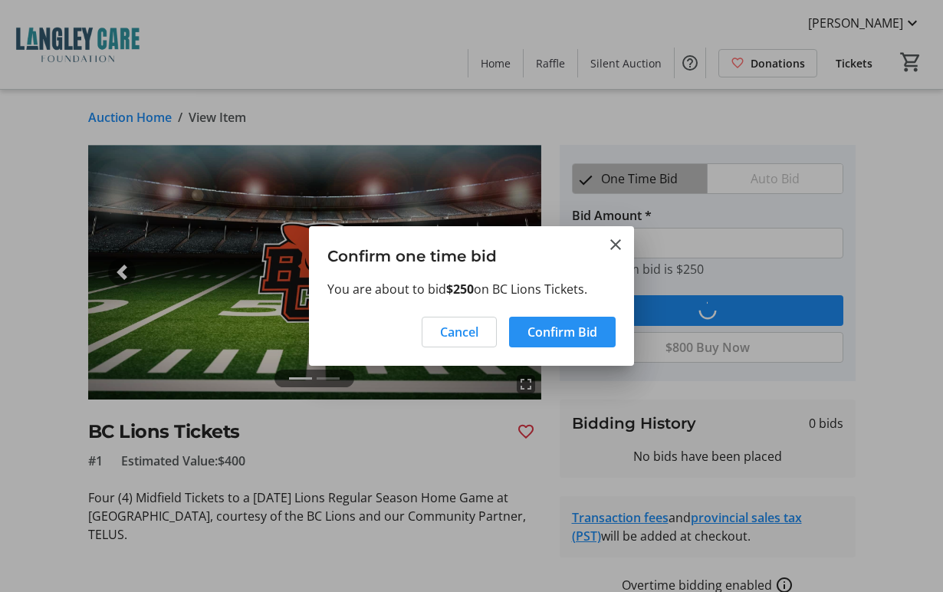
click at [569, 339] on span "Confirm Bid" at bounding box center [562, 332] width 70 height 18
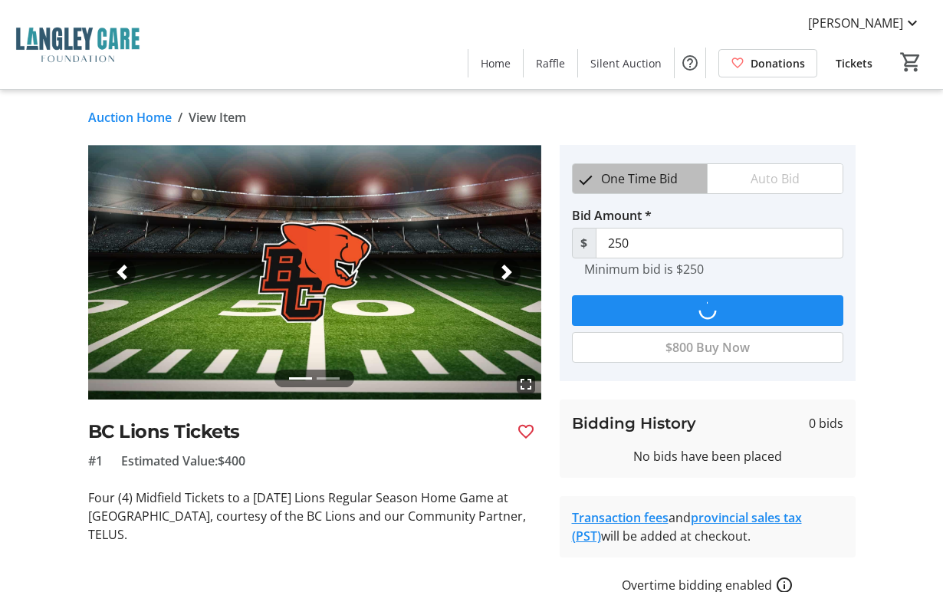
type input "275"
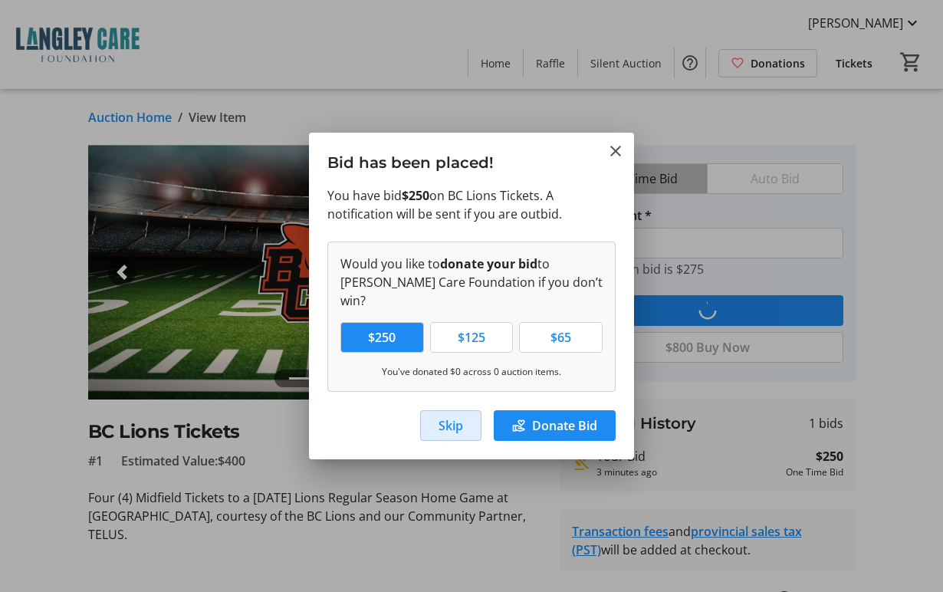
click at [441, 420] on span "Skip" at bounding box center [450, 425] width 25 height 18
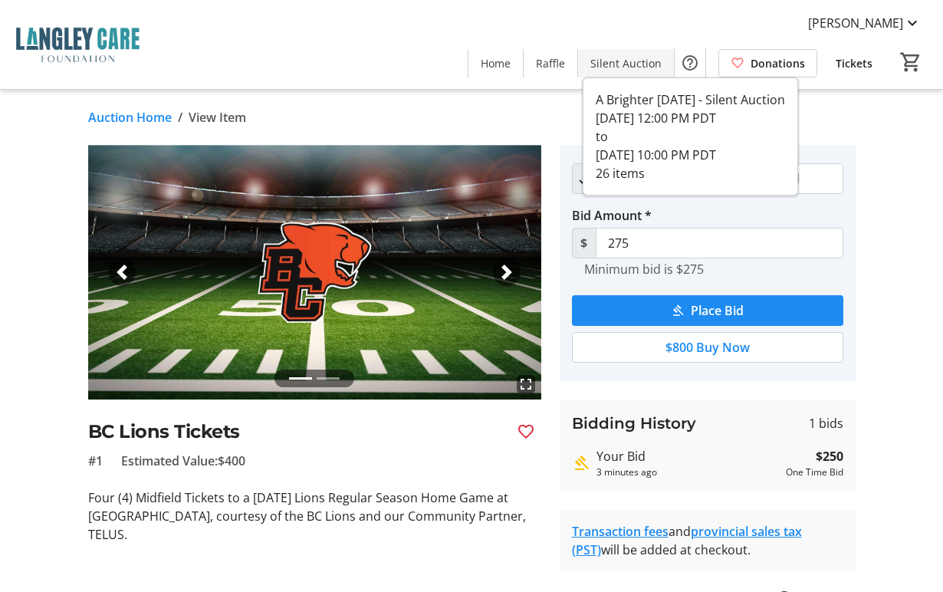
click at [633, 61] on span "Silent Auction" at bounding box center [625, 63] width 71 height 16
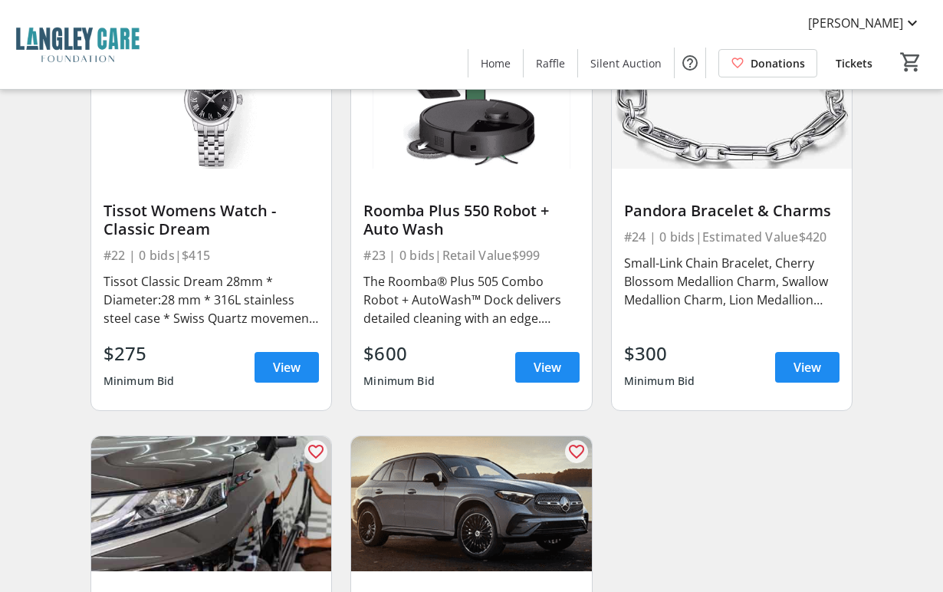
scroll to position [3065, 0]
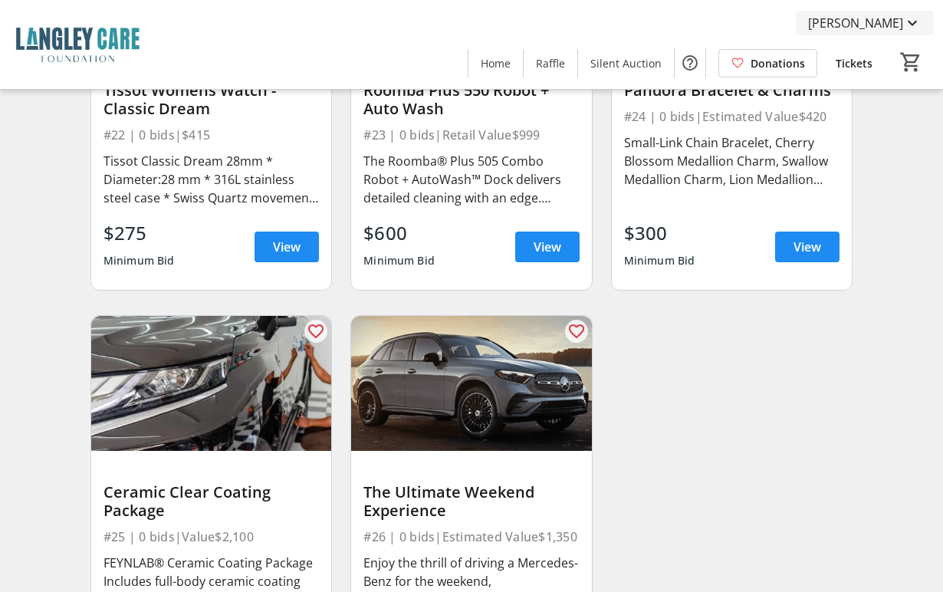
click at [870, 20] on span "[PERSON_NAME]" at bounding box center [855, 23] width 95 height 18
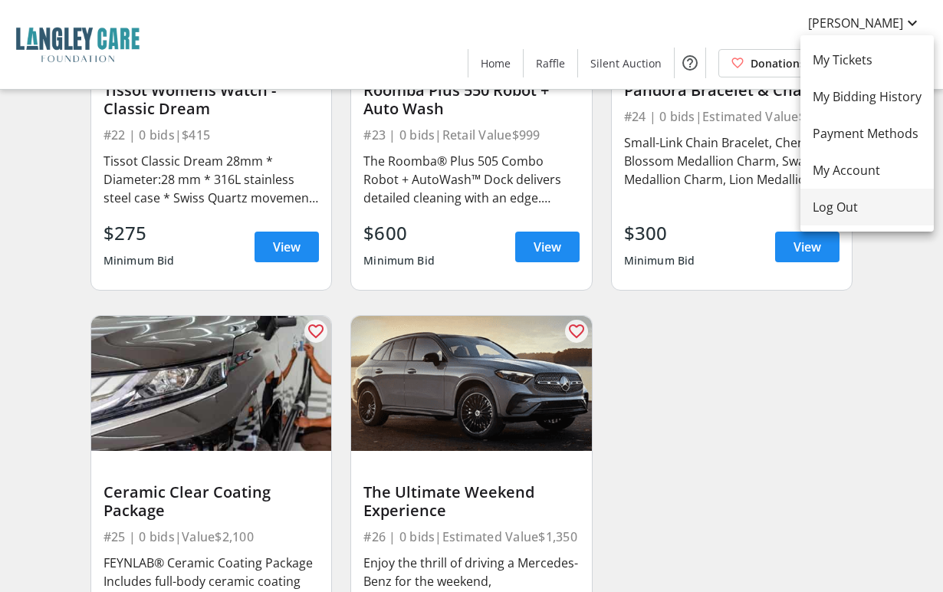
click at [852, 208] on span "Log Out" at bounding box center [866, 207] width 109 height 18
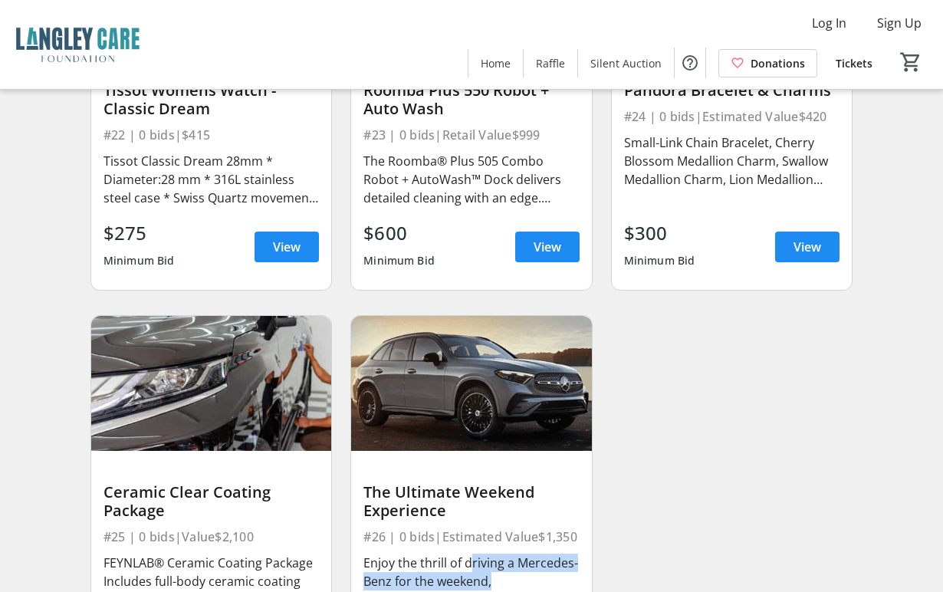
drag, startPoint x: 464, startPoint y: 529, endPoint x: 576, endPoint y: 542, distance: 113.4
click at [576, 553] on div "Enjoy the thrill of driving a Mercedes-Benz for the weekend, complemented by el…" at bounding box center [470, 580] width 215 height 55
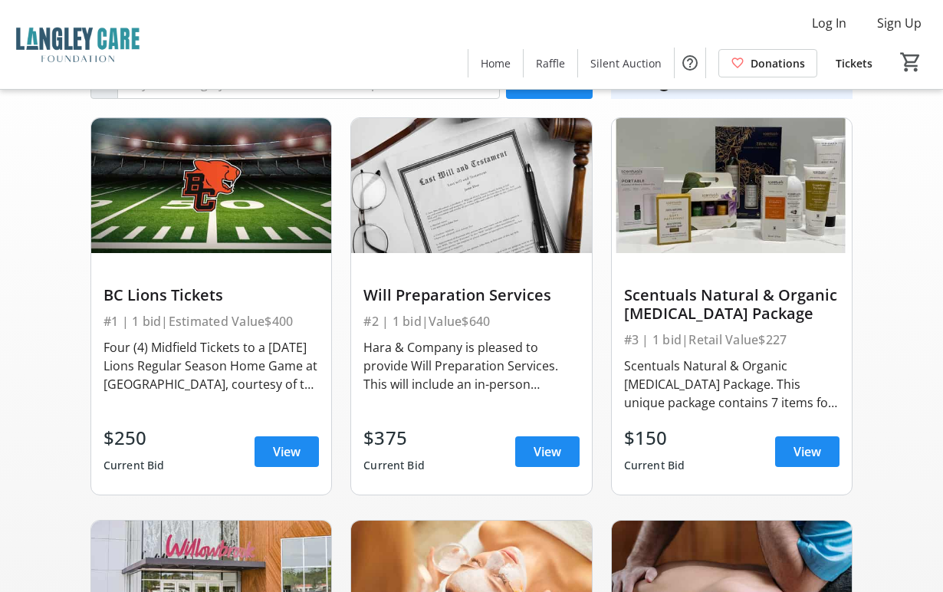
scroll to position [0, 0]
